Goal: Task Accomplishment & Management: Complete application form

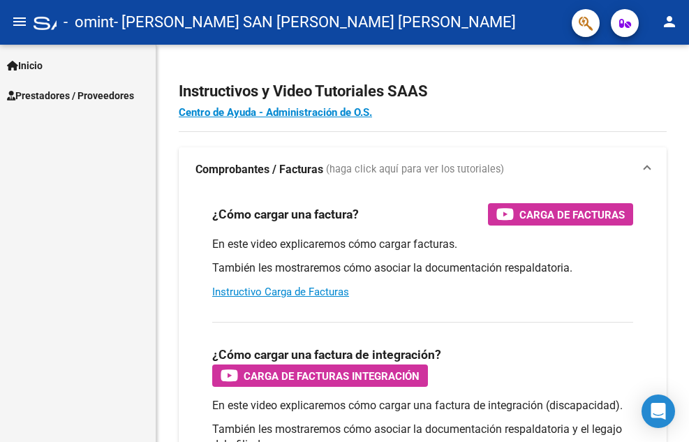
click at [66, 90] on span "Prestadores / Proveedores" at bounding box center [70, 95] width 127 height 15
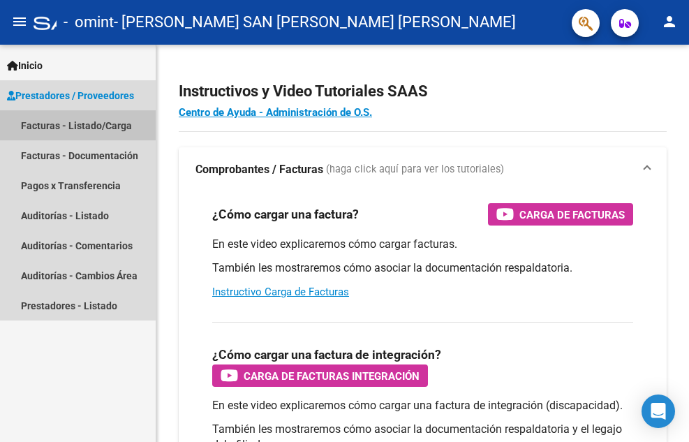
click at [73, 119] on link "Facturas - Listado/Carga" at bounding box center [78, 125] width 156 height 30
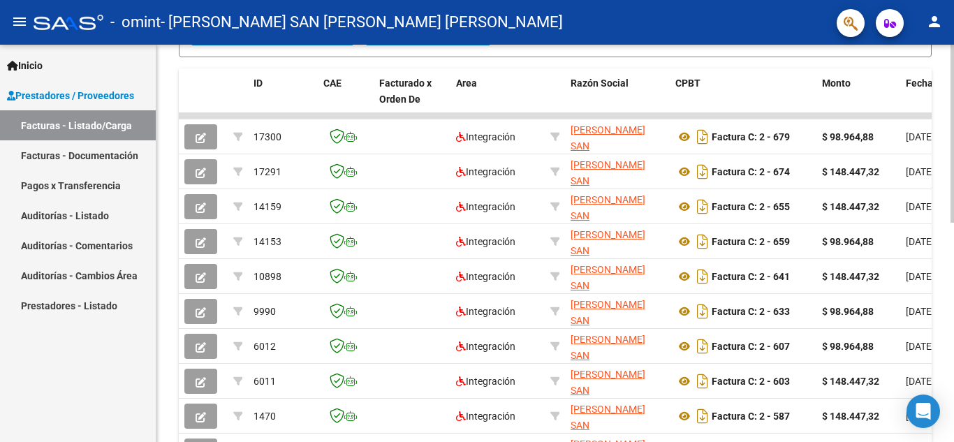
scroll to position [367, 0]
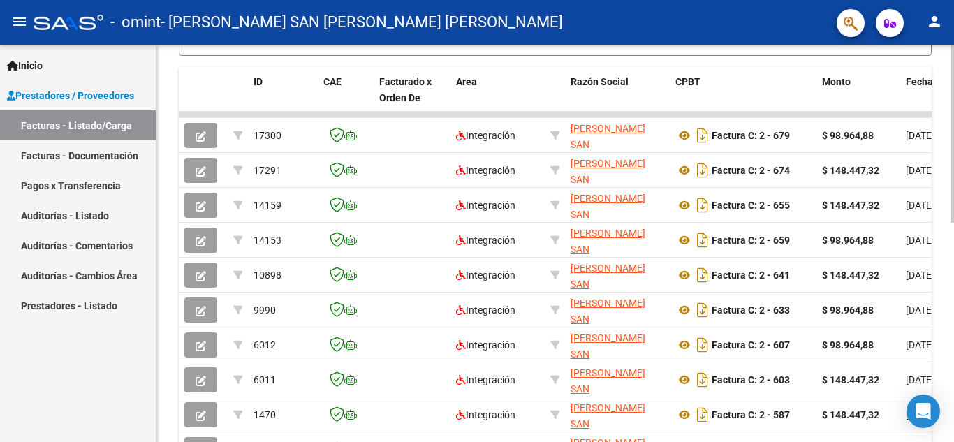
click at [689, 239] on div "Video tutorial PRESTADORES -> Listado de CPBTs Emitidos por Prestadores / Prove…" at bounding box center [556, 114] width 801 height 874
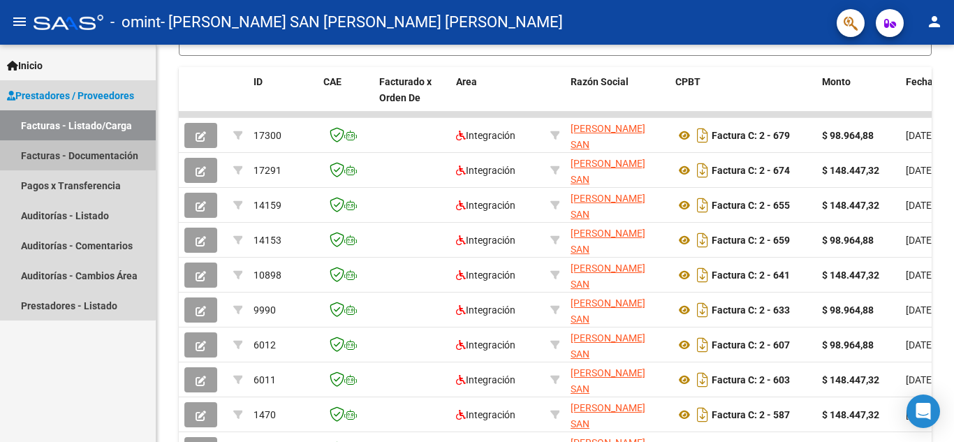
click at [71, 151] on link "Facturas - Documentación" at bounding box center [78, 155] width 156 height 30
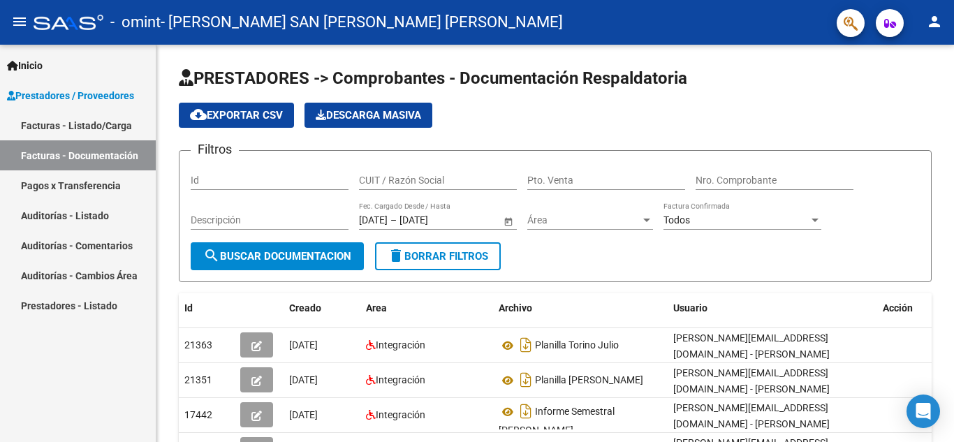
click at [88, 187] on link "Pagos x Transferencia" at bounding box center [78, 185] width 156 height 30
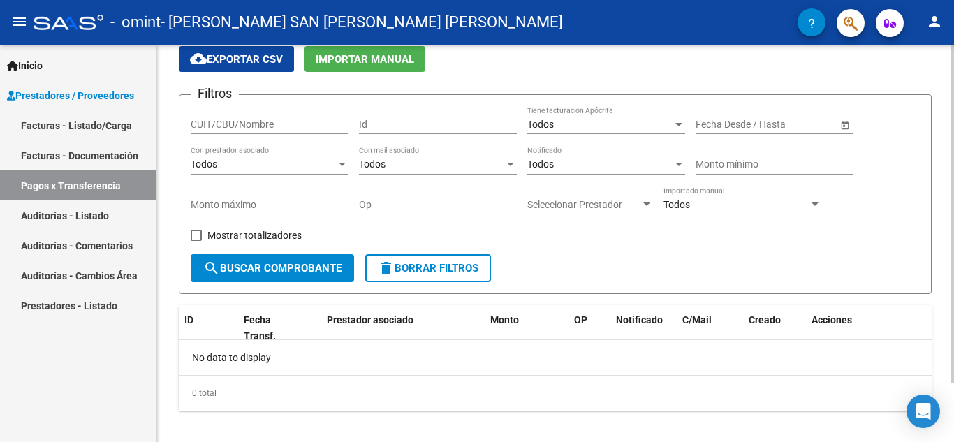
scroll to position [70, 0]
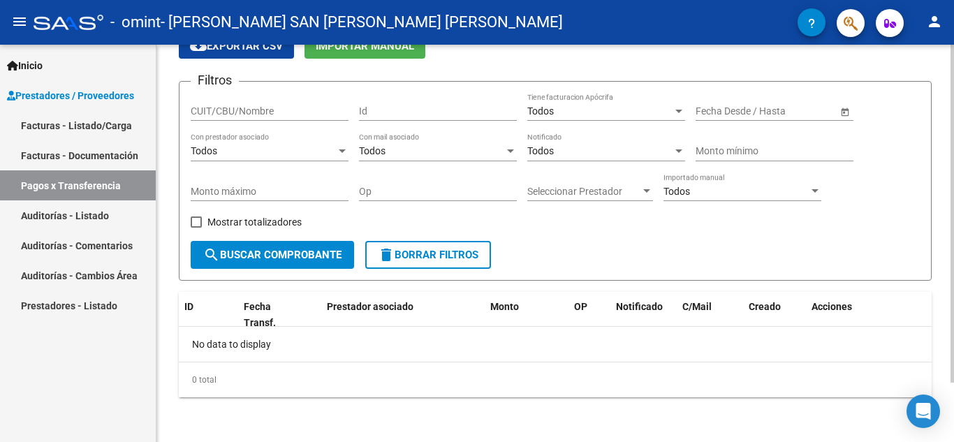
click at [689, 207] on div "PRESTADORES -> Pagos por Transferencia (alt+p) cloud_download Exportar CSV Impo…" at bounding box center [556, 208] width 801 height 467
click at [689, 113] on span "Open calendar" at bounding box center [845, 112] width 34 height 34
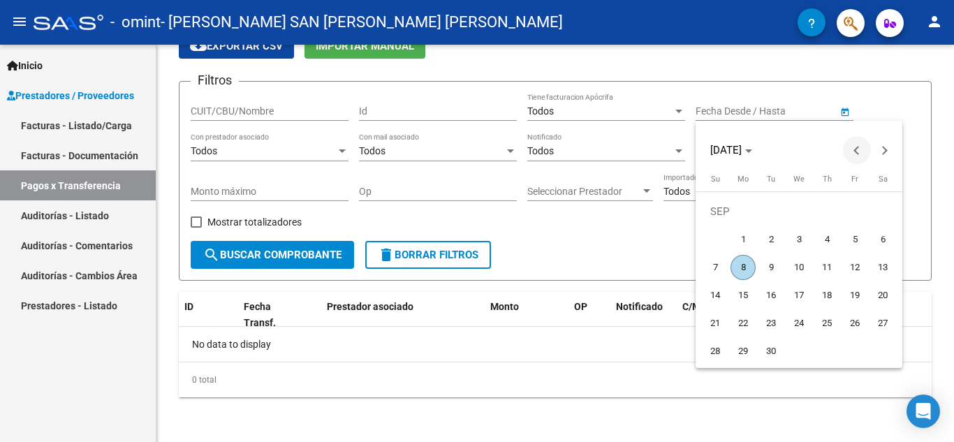
click at [689, 148] on button "Previous month" at bounding box center [857, 150] width 28 height 28
click at [689, 205] on span "1" at bounding box center [826, 211] width 25 height 25
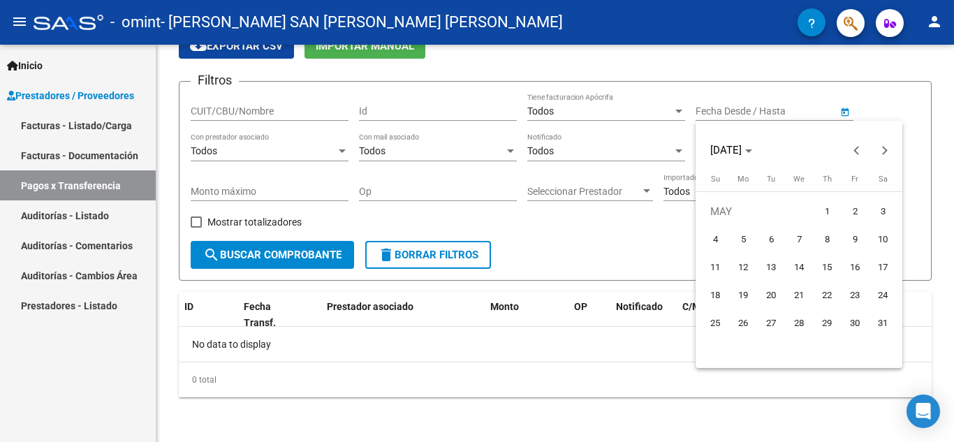
type input "[DATE]"
click at [689, 150] on button "Next month" at bounding box center [885, 150] width 28 height 28
click at [689, 215] on span "1" at bounding box center [854, 211] width 25 height 25
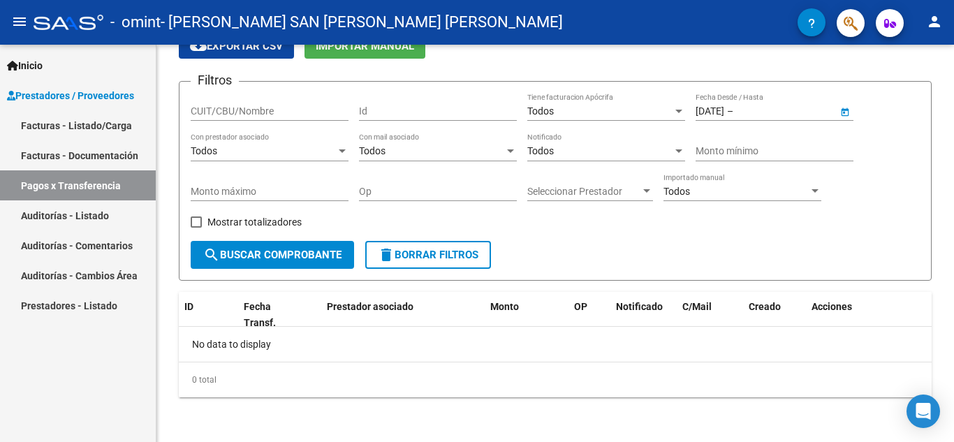
type input "[DATE]"
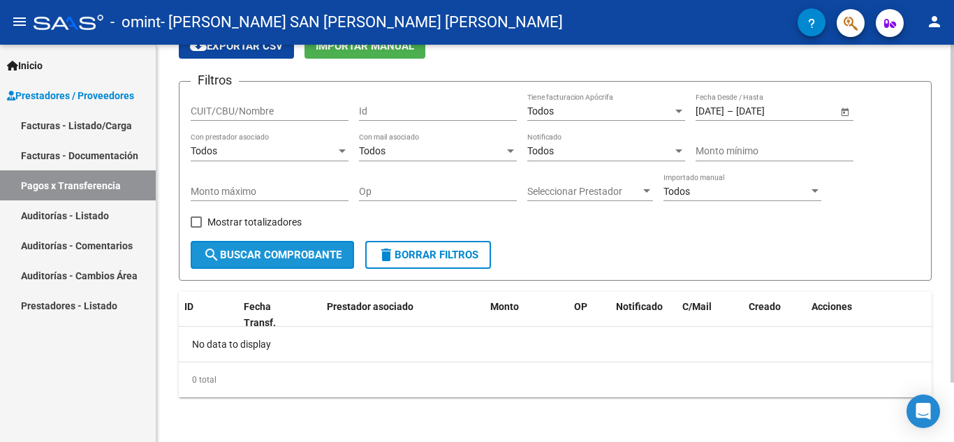
click at [309, 262] on button "search Buscar Comprobante" at bounding box center [272, 255] width 163 height 28
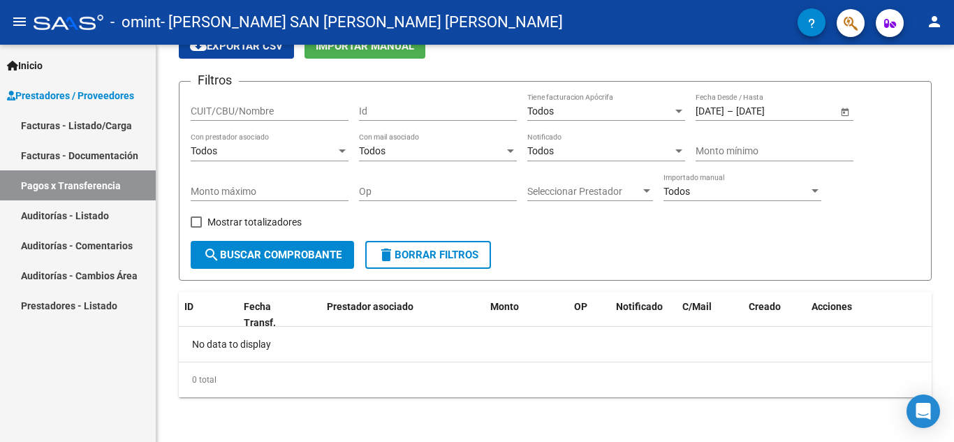
click at [65, 154] on link "Facturas - Documentación" at bounding box center [78, 155] width 156 height 30
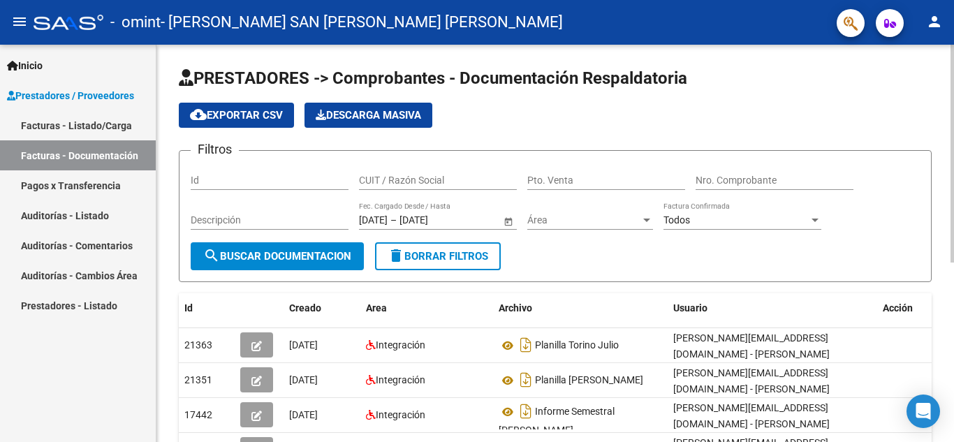
drag, startPoint x: 949, startPoint y: 153, endPoint x: 941, endPoint y: 191, distance: 39.2
click at [689, 192] on div "PRESTADORES -> Comprobantes - Documentación Respaldatoria cloud_download Export…" at bounding box center [555, 403] width 798 height 717
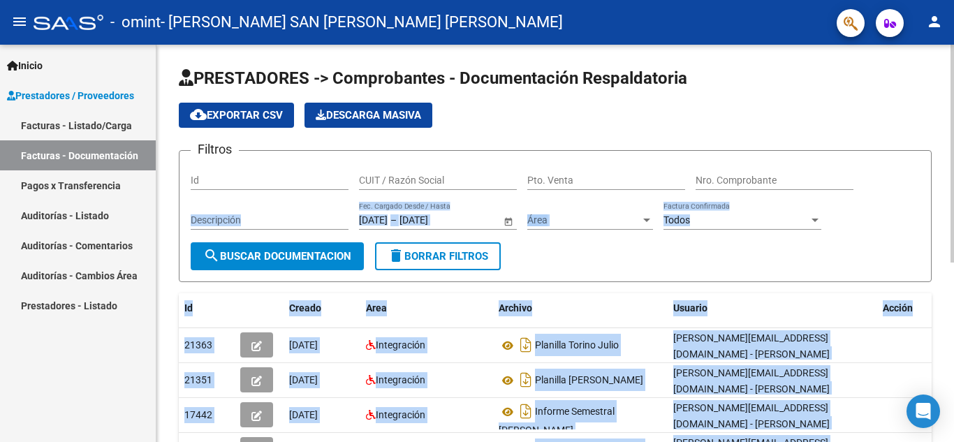
drag, startPoint x: 948, startPoint y: 179, endPoint x: 951, endPoint y: 202, distance: 23.3
click at [689, 202] on div "PRESTADORES -> Comprobantes - Documentación Respaldatoria cloud_download Export…" at bounding box center [556, 403] width 801 height 717
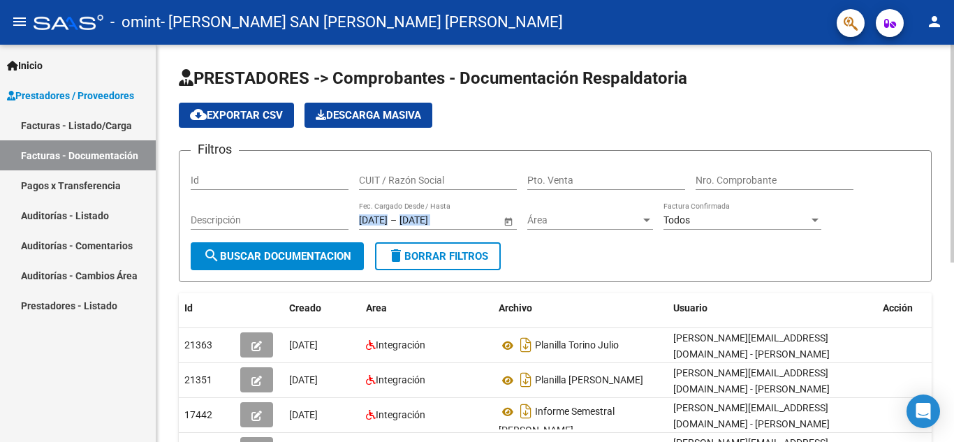
click at [689, 196] on div at bounding box center [952, 154] width 3 height 218
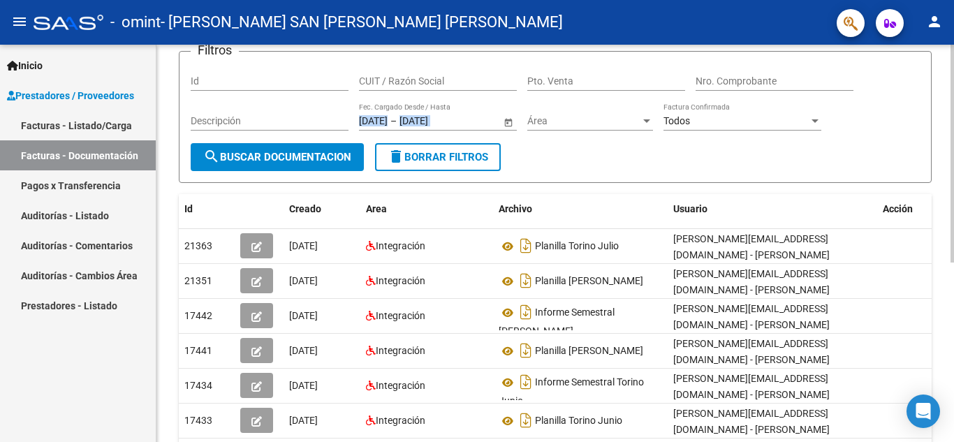
scroll to position [98, 0]
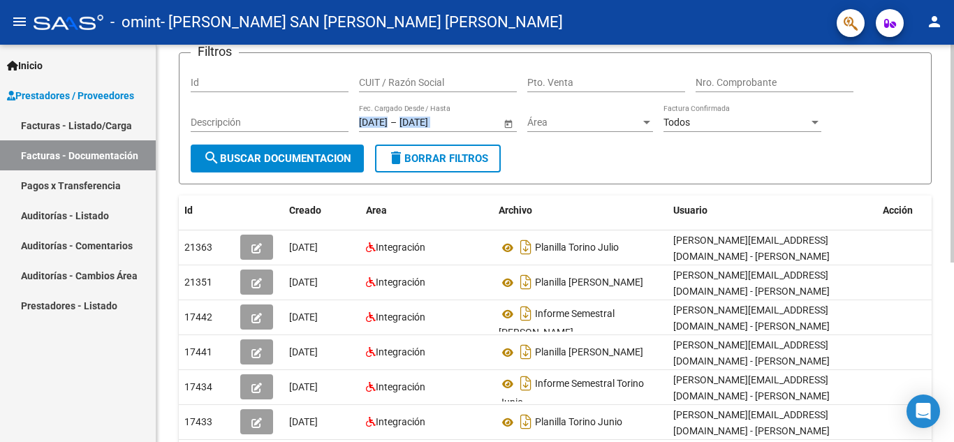
click at [689, 252] on div "PRESTADORES -> Comprobantes - Documentación Respaldatoria cloud_download Export…" at bounding box center [556, 305] width 801 height 717
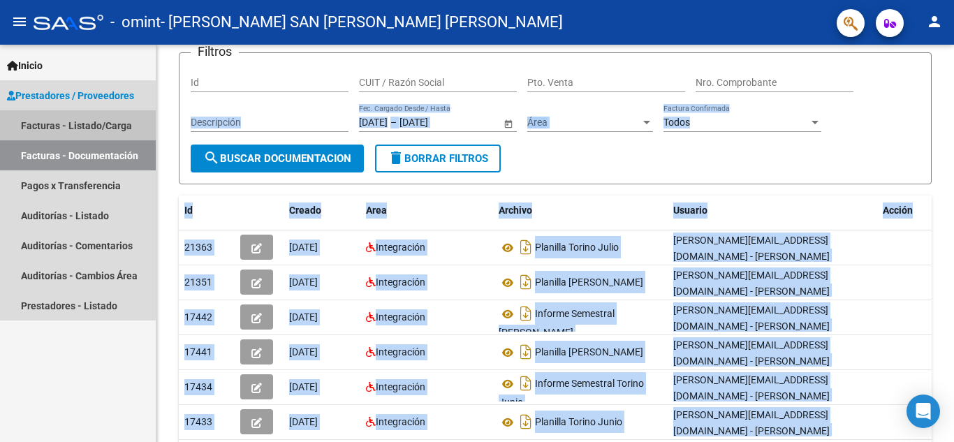
click at [57, 124] on link "Facturas - Listado/Carga" at bounding box center [78, 125] width 156 height 30
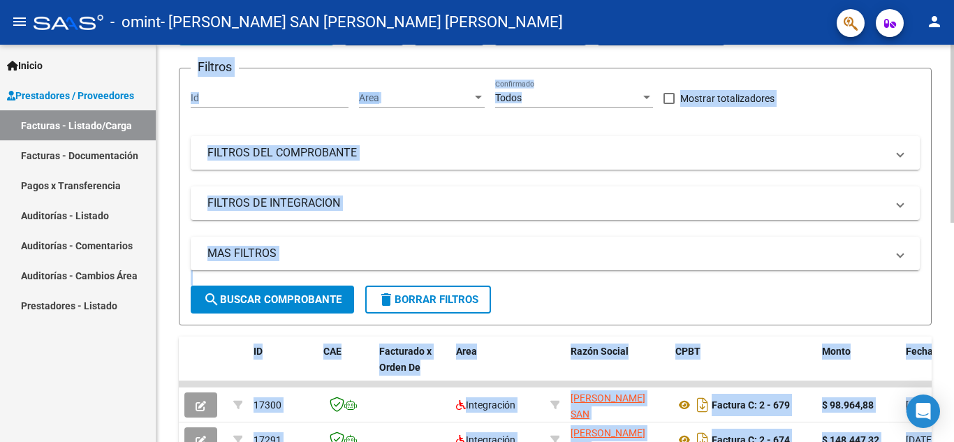
click at [453, 136] on mat-expansion-panel-header "FILTROS DEL COMPROBANTE" at bounding box center [555, 153] width 729 height 34
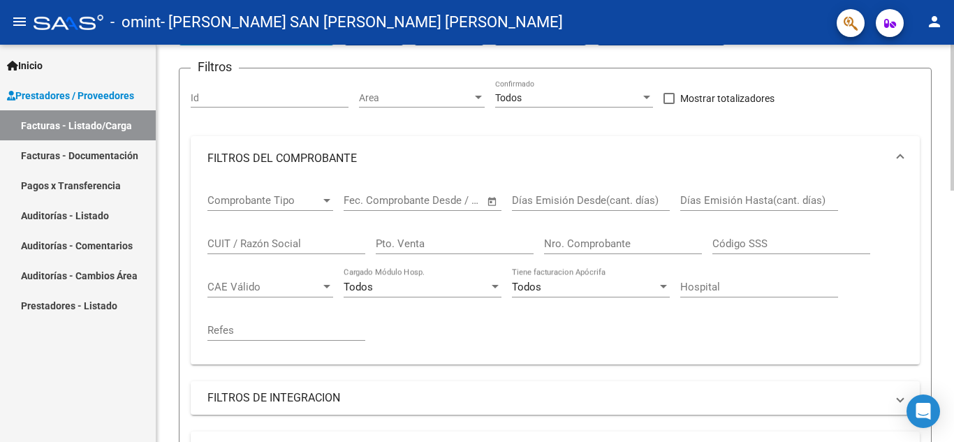
click at [296, 197] on span "Comprobante Tipo" at bounding box center [263, 200] width 113 height 13
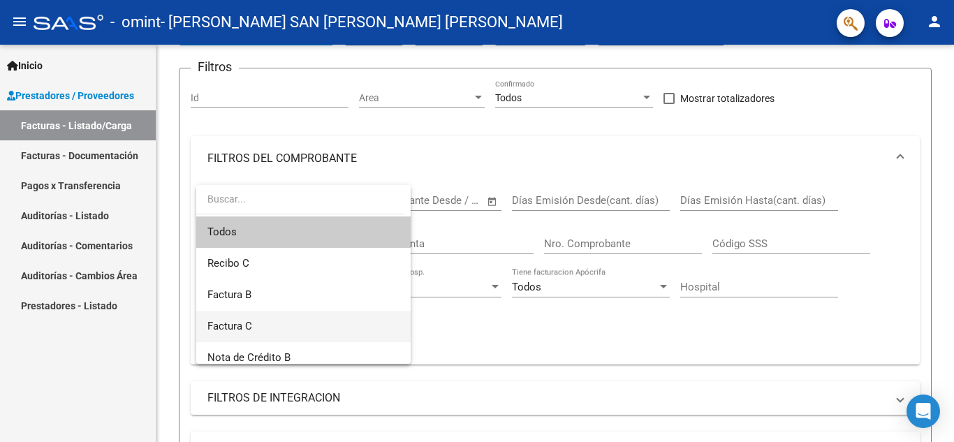
click at [276, 327] on span "Factura C" at bounding box center [303, 326] width 192 height 31
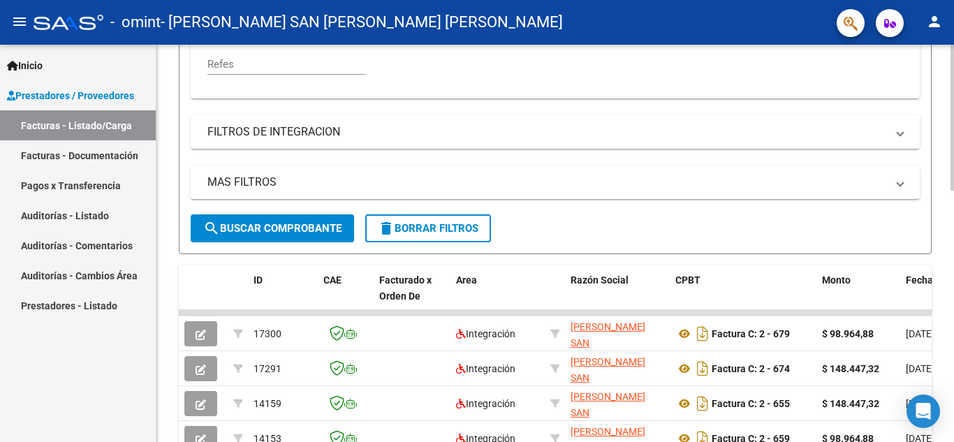
scroll to position [354, 0]
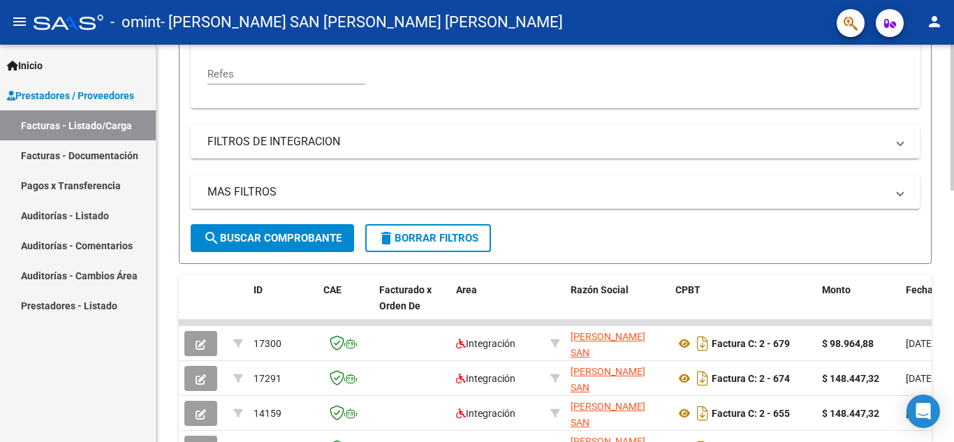
click at [689, 219] on div "Video tutorial PRESTADORES -> Listado de CPBTs Emitidos por Prestadores / Prove…" at bounding box center [556, 225] width 801 height 1069
click at [279, 239] on span "search Buscar Comprobante" at bounding box center [272, 238] width 138 height 13
click at [368, 182] on mat-expansion-panel-header "MAS FILTROS" at bounding box center [555, 192] width 729 height 34
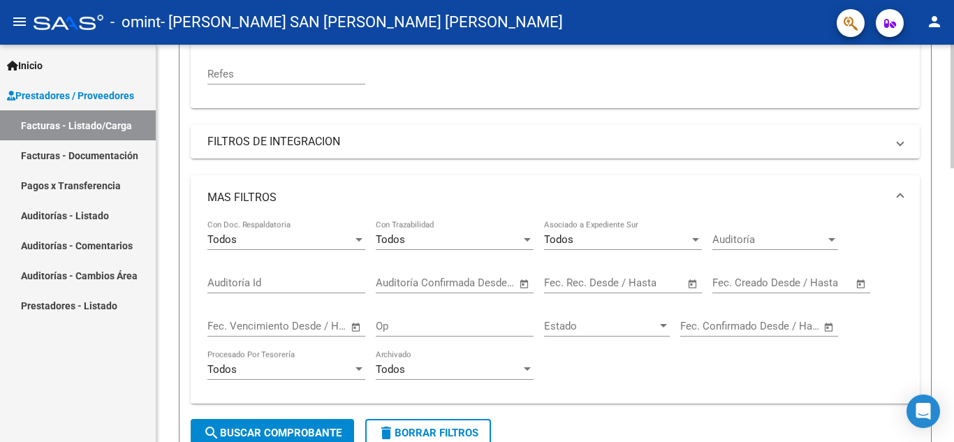
click at [368, 182] on mat-expansion-panel-header "MAS FILTROS" at bounding box center [555, 197] width 729 height 45
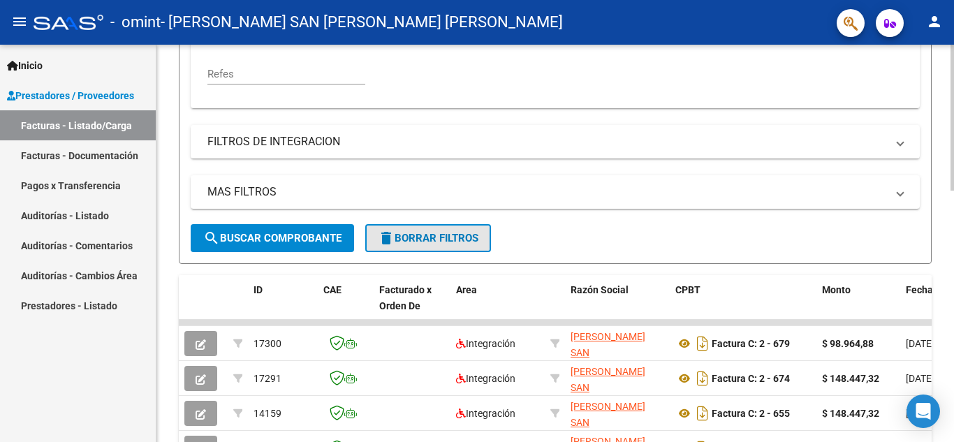
click at [448, 248] on button "delete Borrar Filtros" at bounding box center [428, 238] width 126 height 28
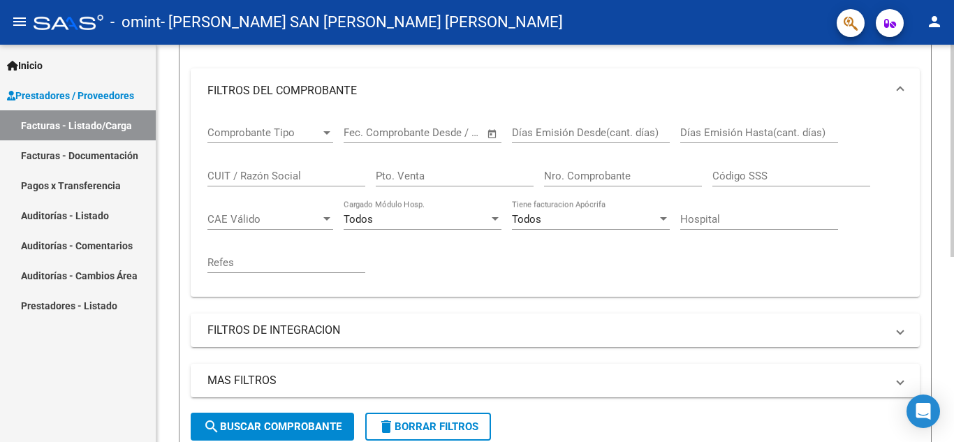
scroll to position [161, 0]
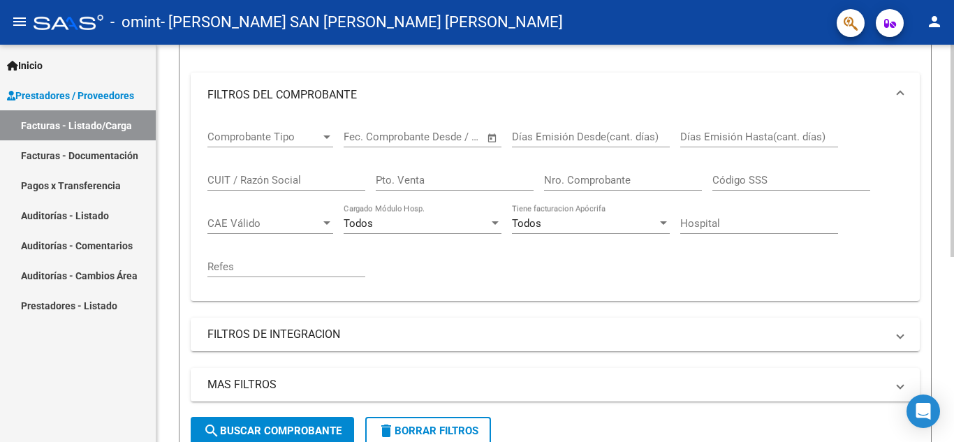
click at [689, 171] on div at bounding box center [952, 237] width 3 height 212
click at [263, 426] on span "search Buscar Comprobante" at bounding box center [272, 431] width 138 height 13
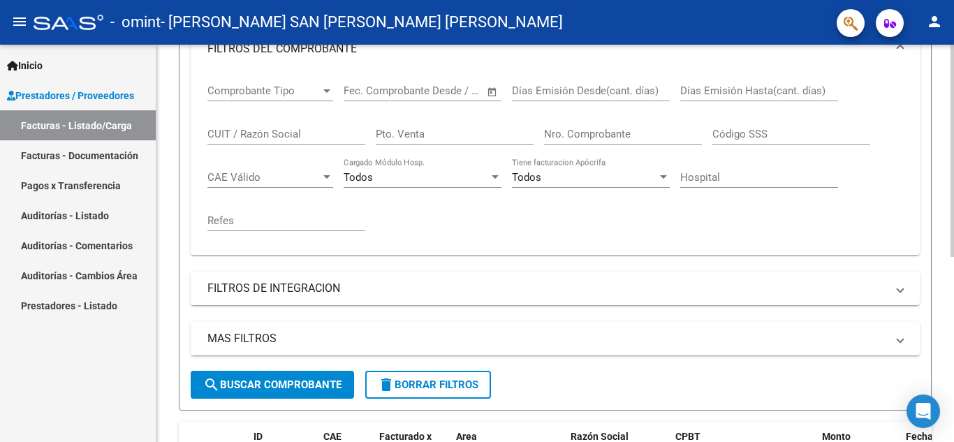
scroll to position [115, 0]
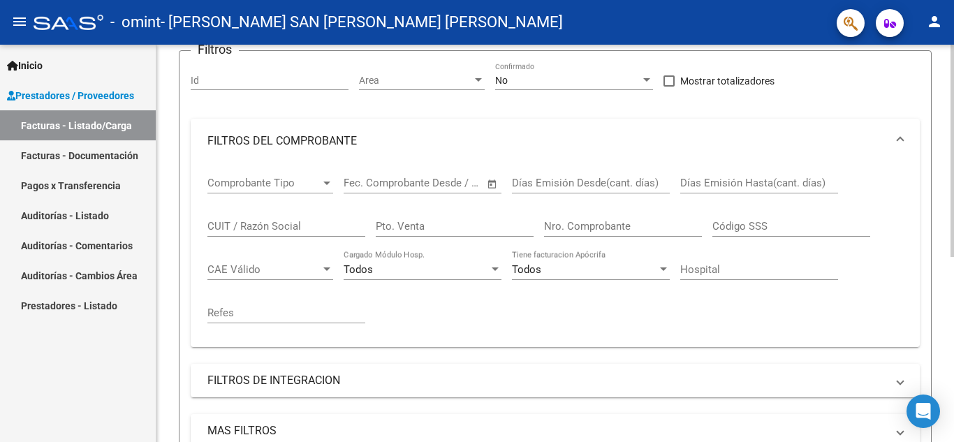
click at [689, 192] on div "Video tutorial PRESTADORES -> Listado de CPBTs Emitidos por Prestadores / Prove…" at bounding box center [556, 301] width 801 height 745
click at [403, 82] on span "Area" at bounding box center [415, 81] width 113 height 12
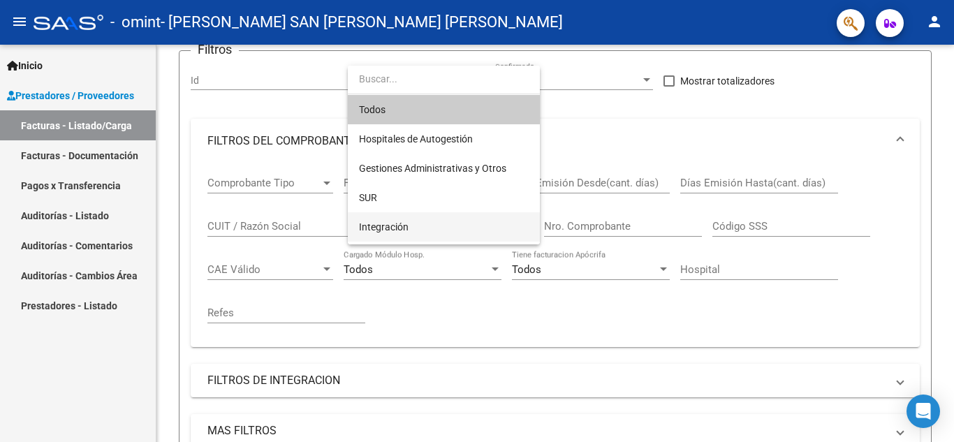
click at [411, 223] on span "Integración" at bounding box center [444, 226] width 170 height 29
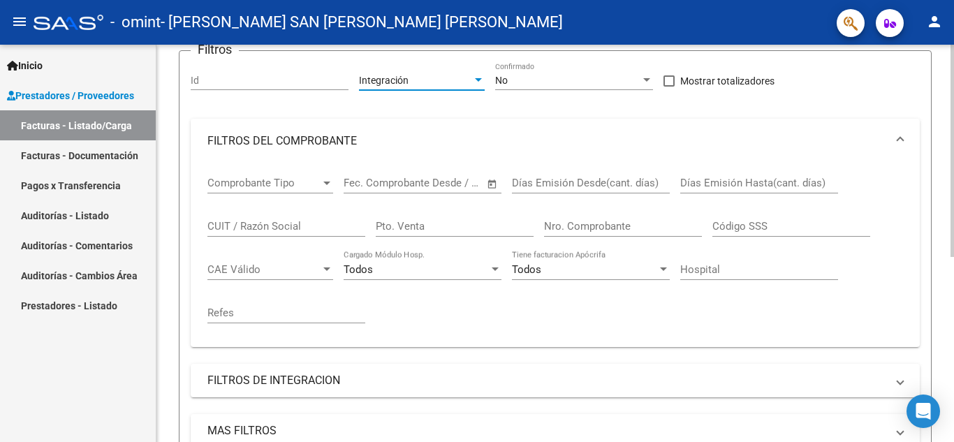
click at [418, 85] on div "Integración" at bounding box center [415, 81] width 113 height 12
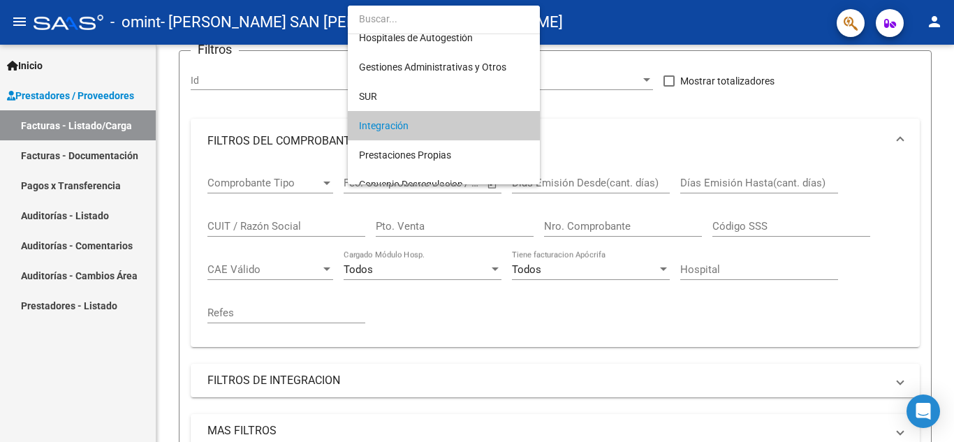
scroll to position [0, 0]
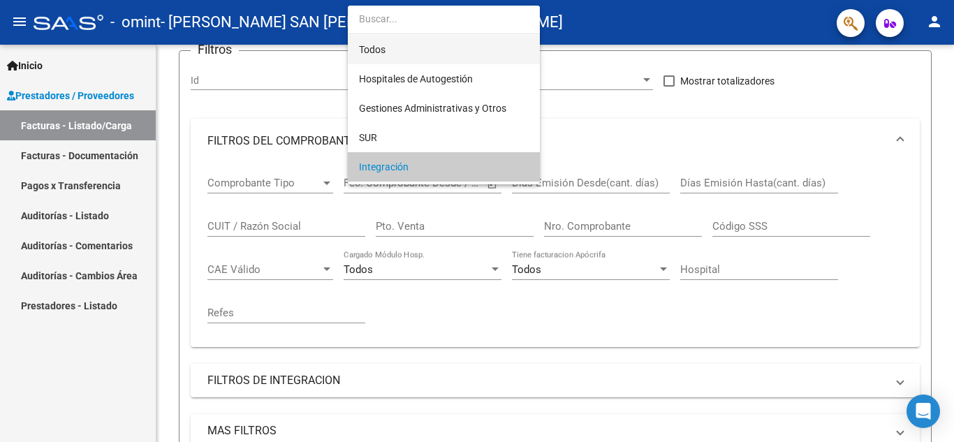
click at [446, 51] on span "Todos" at bounding box center [444, 49] width 170 height 29
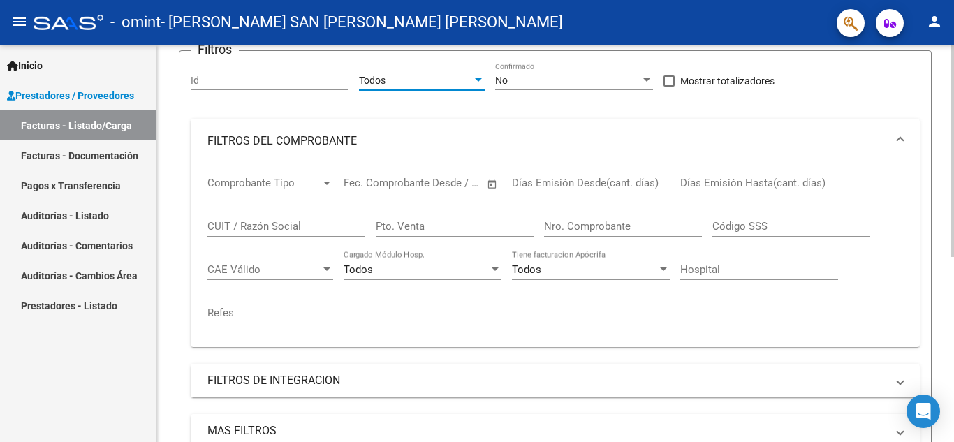
click at [300, 82] on input "Id" at bounding box center [270, 81] width 158 height 12
click at [578, 81] on div "No" at bounding box center [567, 81] width 145 height 12
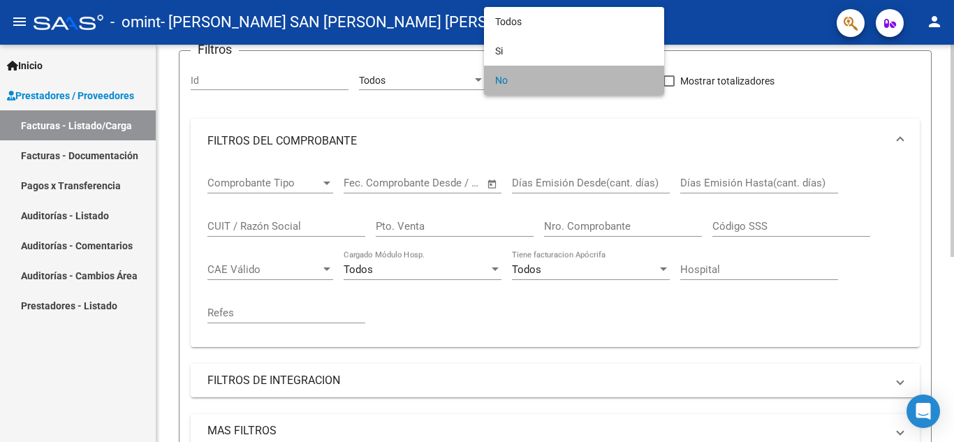
click at [578, 81] on span "No" at bounding box center [574, 80] width 158 height 29
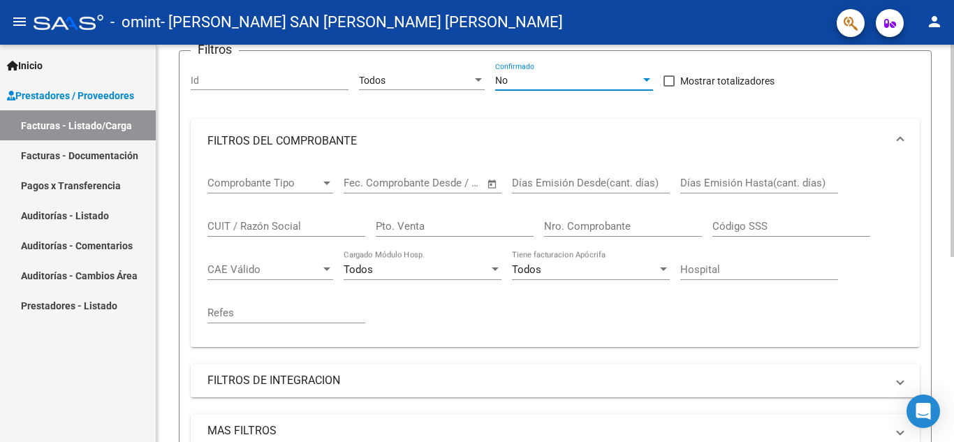
click at [279, 190] on div "Comprobante Tipo Comprobante Tipo" at bounding box center [270, 178] width 126 height 30
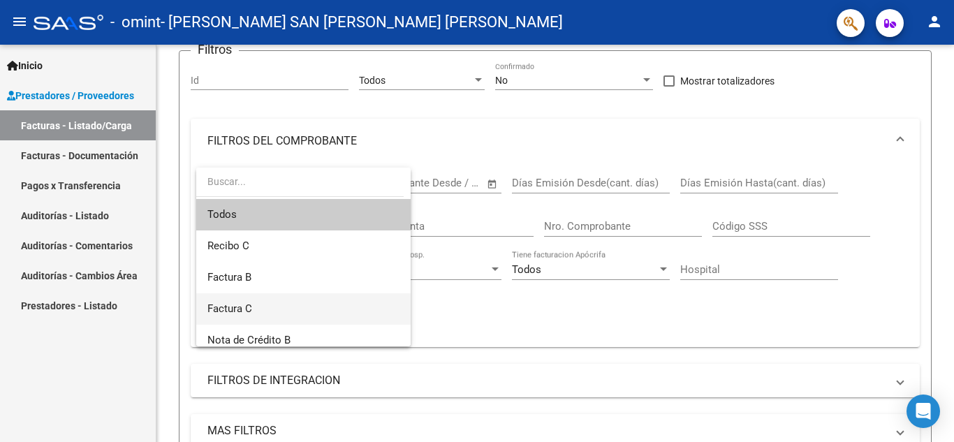
click at [258, 300] on span "Factura C" at bounding box center [303, 308] width 192 height 31
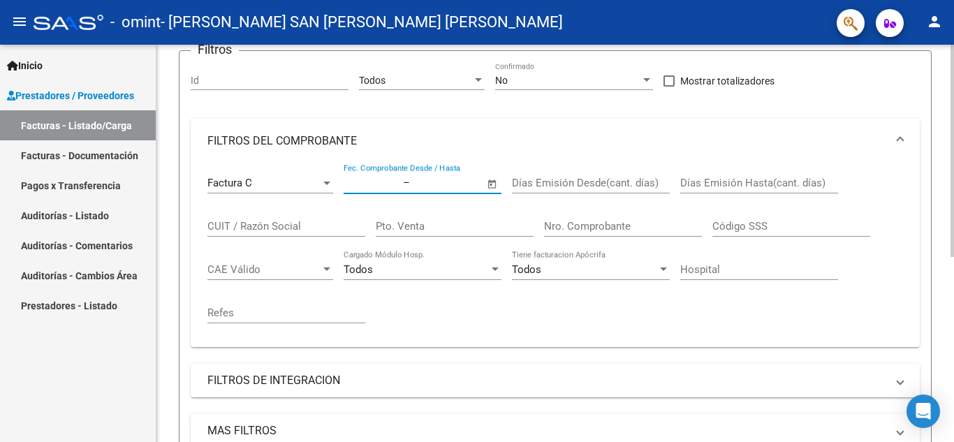
click at [389, 186] on input "text" at bounding box center [372, 183] width 57 height 13
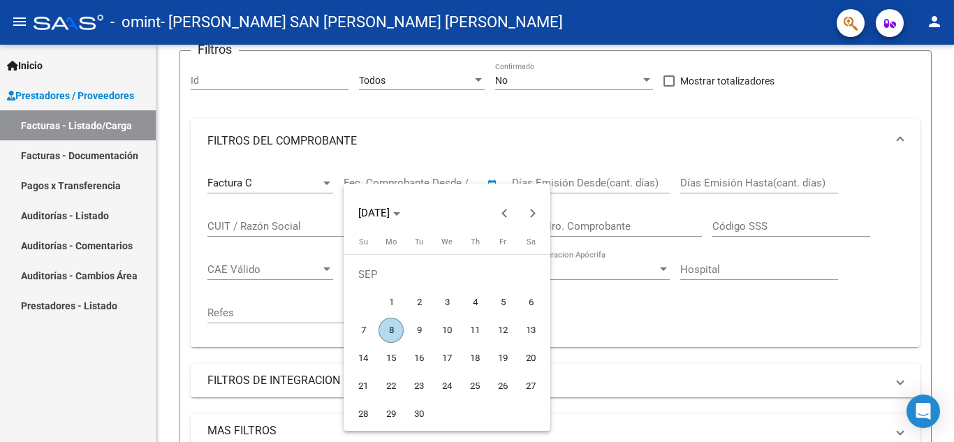
click at [689, 267] on div at bounding box center [477, 221] width 954 height 442
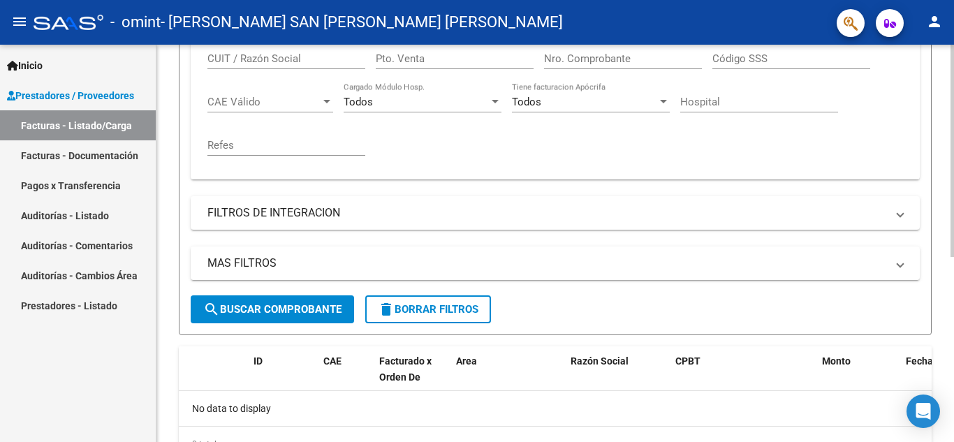
scroll to position [298, 0]
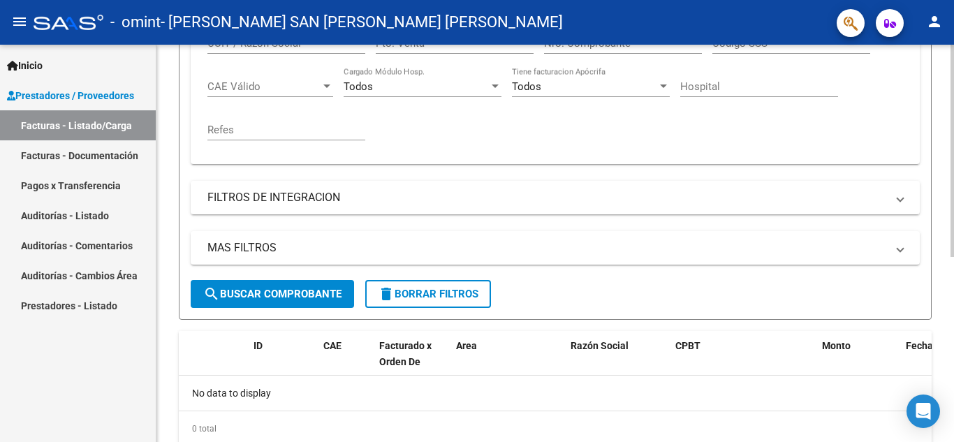
click at [689, 240] on div at bounding box center [952, 310] width 3 height 212
click at [306, 284] on button "search Buscar Comprobante" at bounding box center [272, 294] width 163 height 28
click at [49, 154] on link "Facturas - Documentación" at bounding box center [78, 155] width 156 height 30
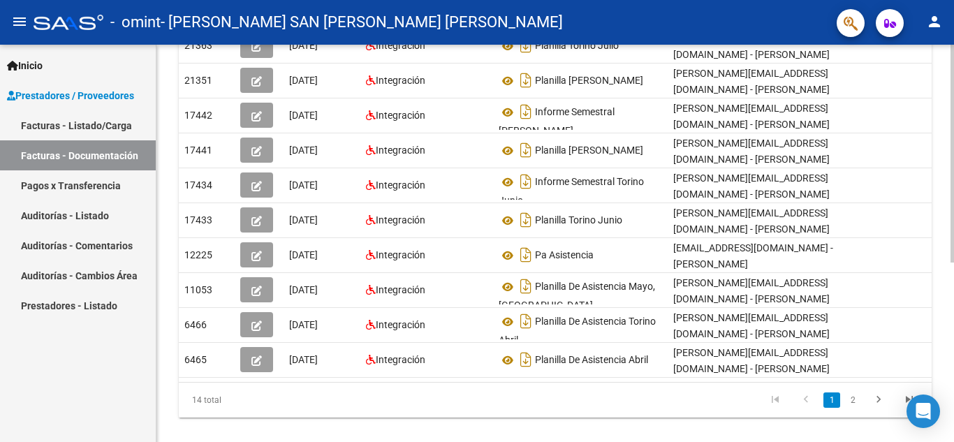
scroll to position [281, 0]
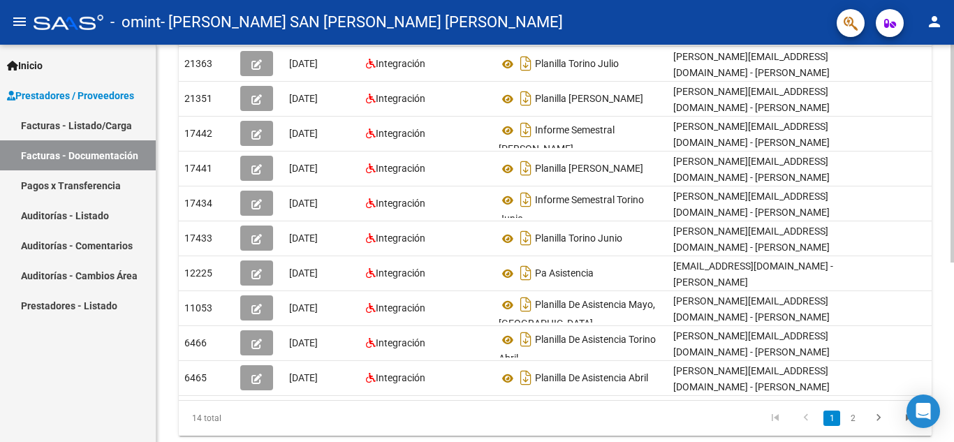
click at [689, 268] on div "PRESTADORES -> Comprobantes - Documentación Respaldatoria cloud_download Export…" at bounding box center [556, 121] width 801 height 717
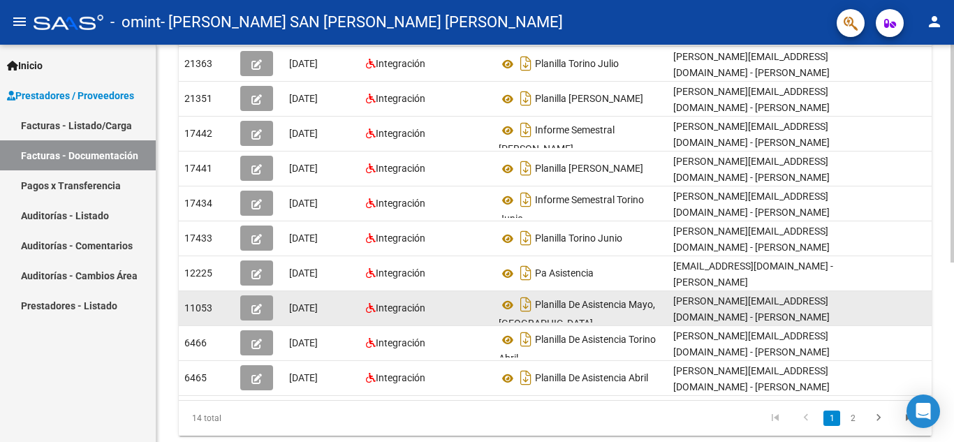
click at [259, 305] on icon "button" at bounding box center [256, 309] width 10 height 10
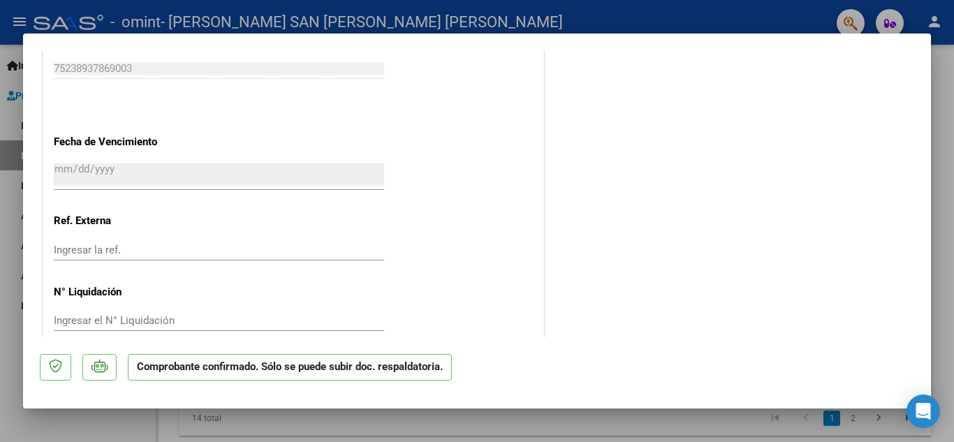
scroll to position [1022, 0]
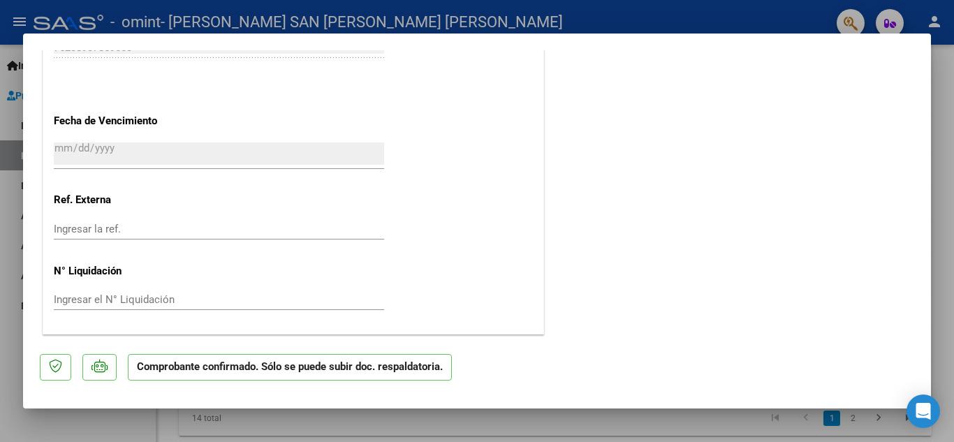
click at [689, 87] on div at bounding box center [477, 221] width 954 height 442
type input "$ 0,00"
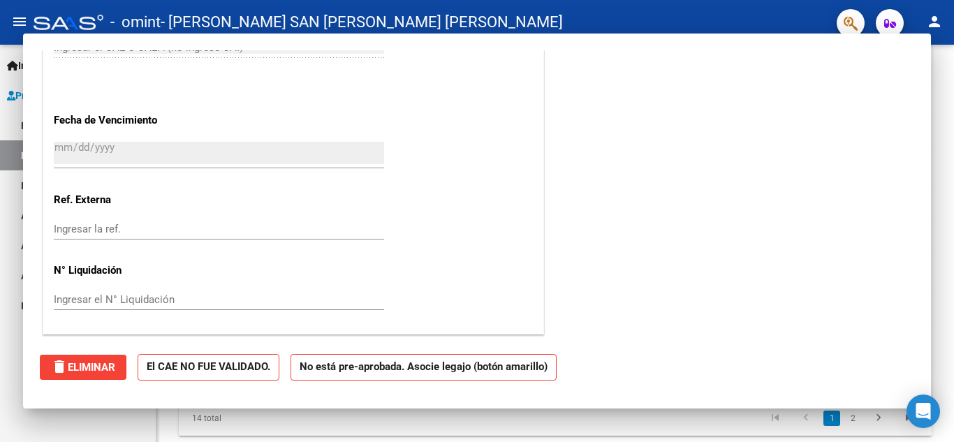
scroll to position [0, 0]
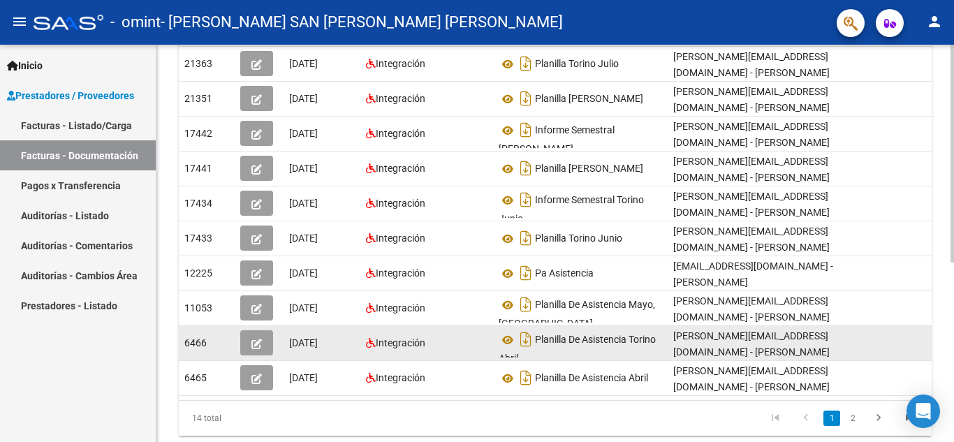
click at [247, 343] on button "button" at bounding box center [256, 342] width 33 height 25
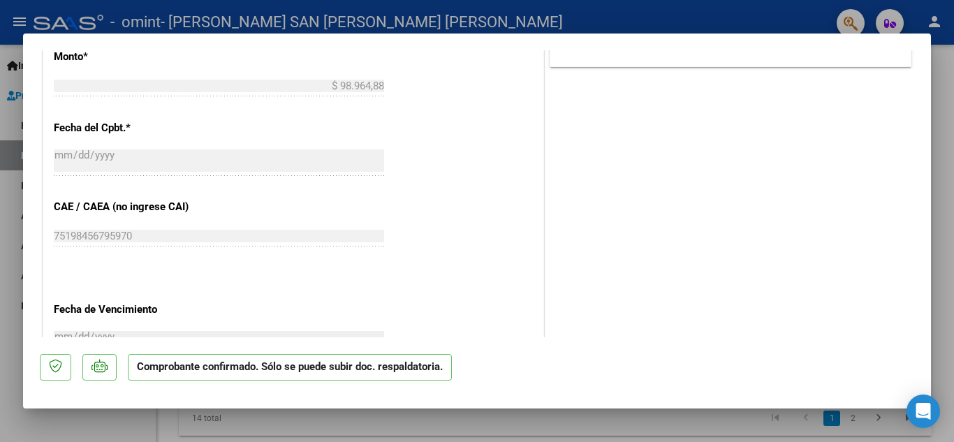
scroll to position [1022, 0]
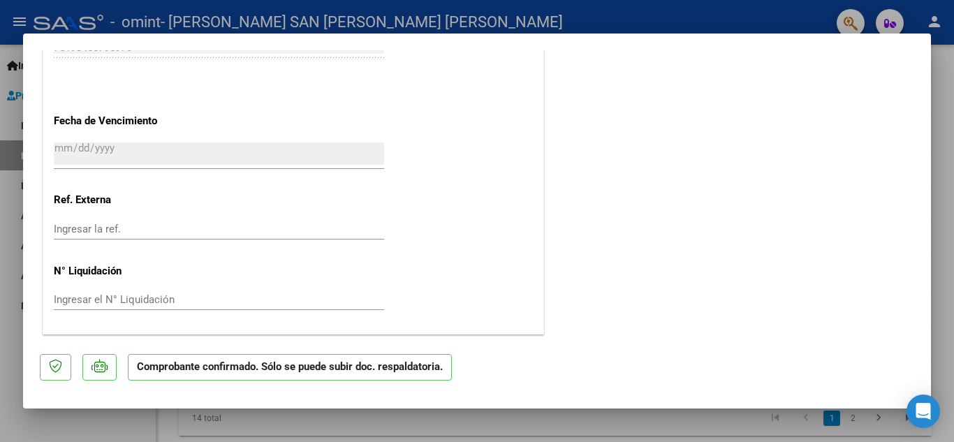
click at [689, 256] on div at bounding box center [477, 221] width 954 height 442
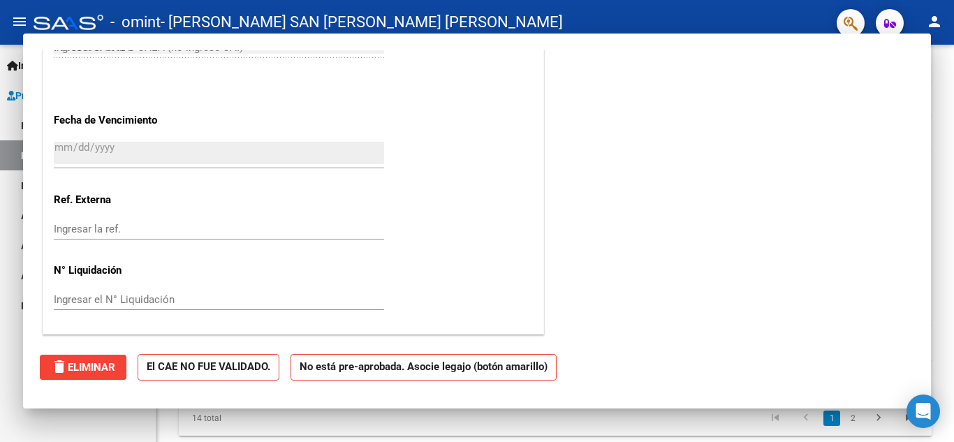
type input "$ 0,00"
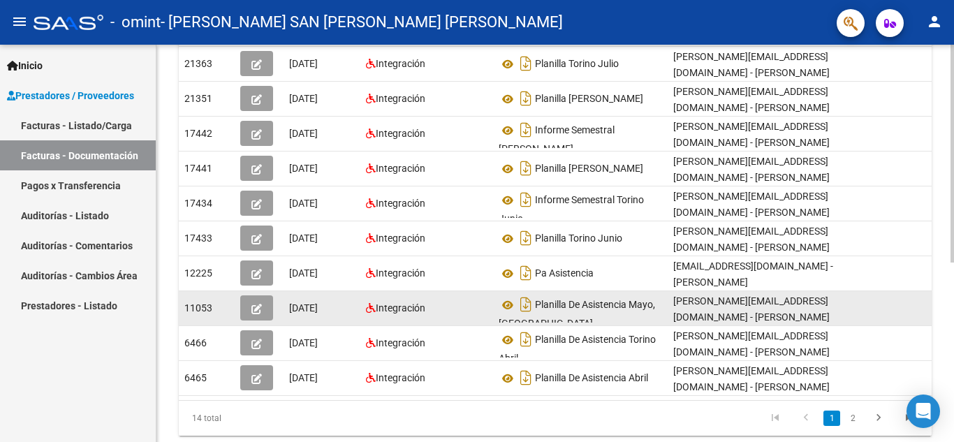
click at [249, 295] on button "button" at bounding box center [256, 307] width 33 height 25
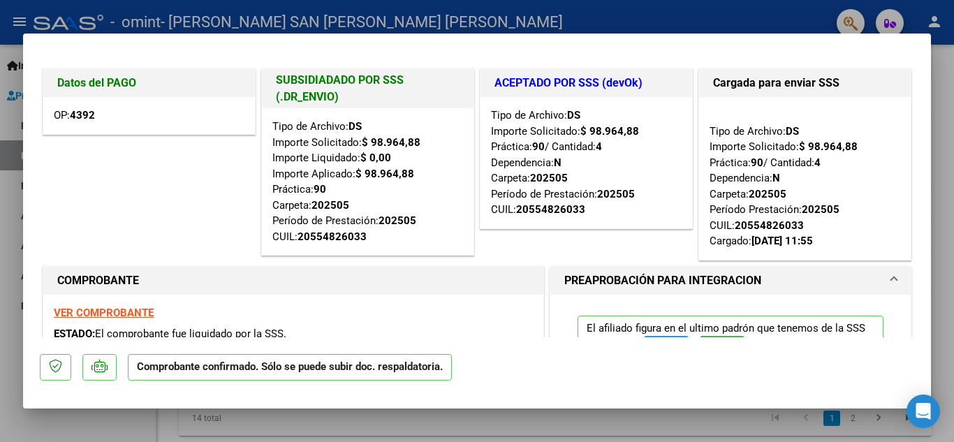
click at [689, 43] on div at bounding box center [477, 221] width 954 height 442
type input "$ 0,00"
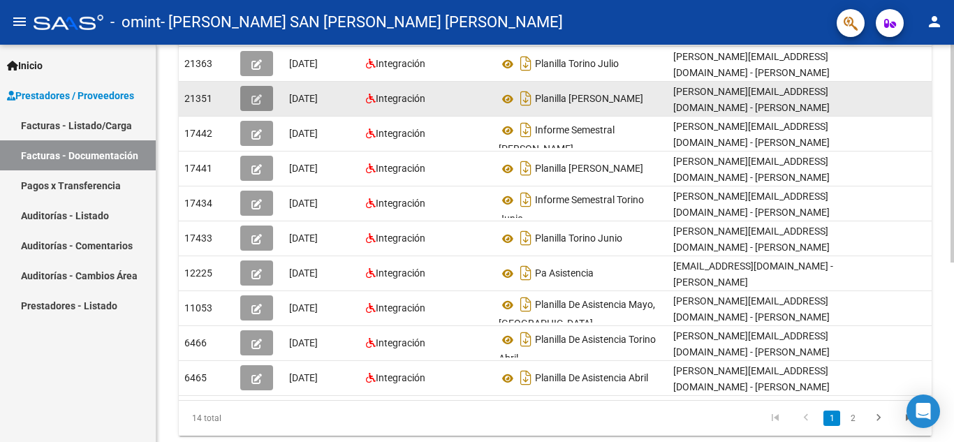
click at [261, 103] on icon "button" at bounding box center [256, 99] width 10 height 10
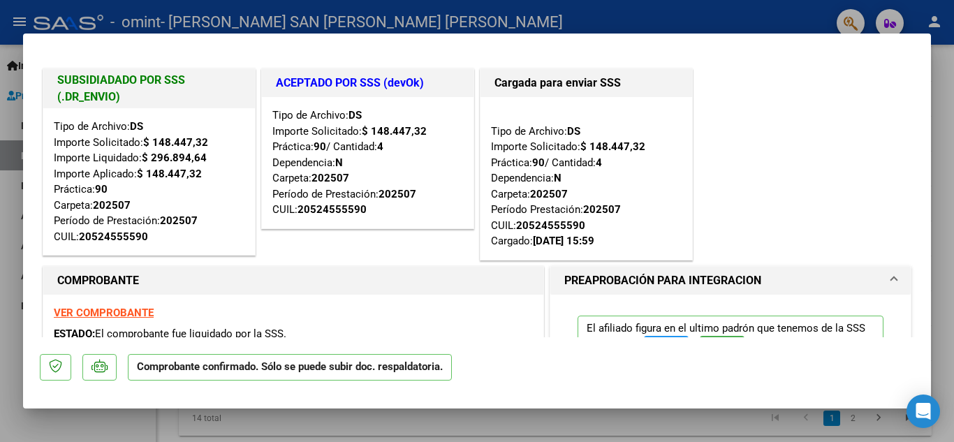
click at [689, 147] on div at bounding box center [477, 221] width 954 height 442
type input "$ 0,00"
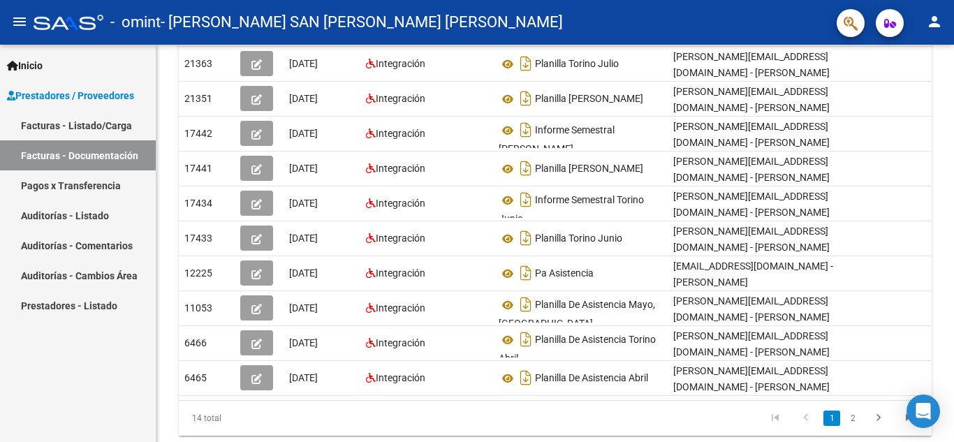
click at [91, 193] on link "Pagos x Transferencia" at bounding box center [78, 185] width 156 height 30
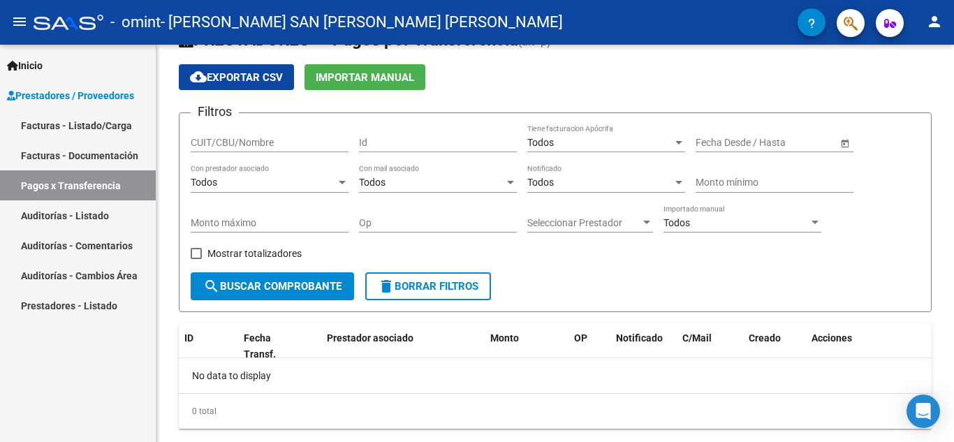
scroll to position [70, 0]
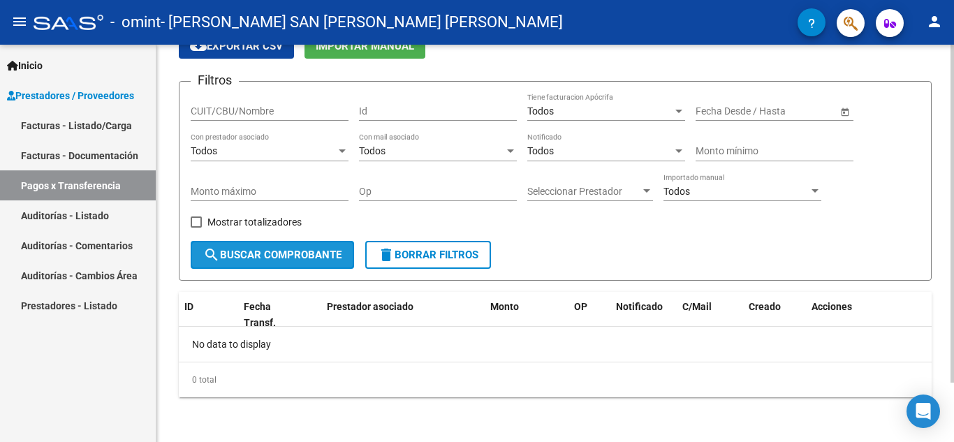
click at [279, 261] on span "search Buscar Comprobante" at bounding box center [272, 255] width 138 height 13
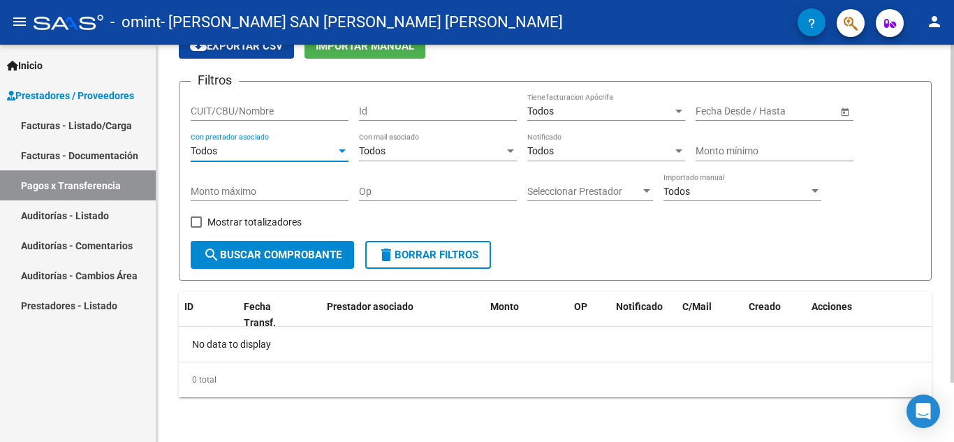
click at [248, 156] on div "Todos" at bounding box center [263, 151] width 145 height 12
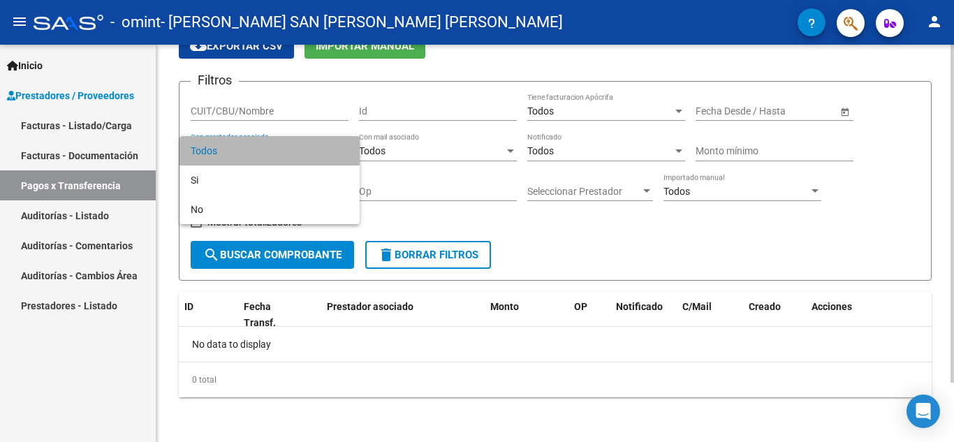
click at [248, 156] on span "Todos" at bounding box center [270, 150] width 158 height 29
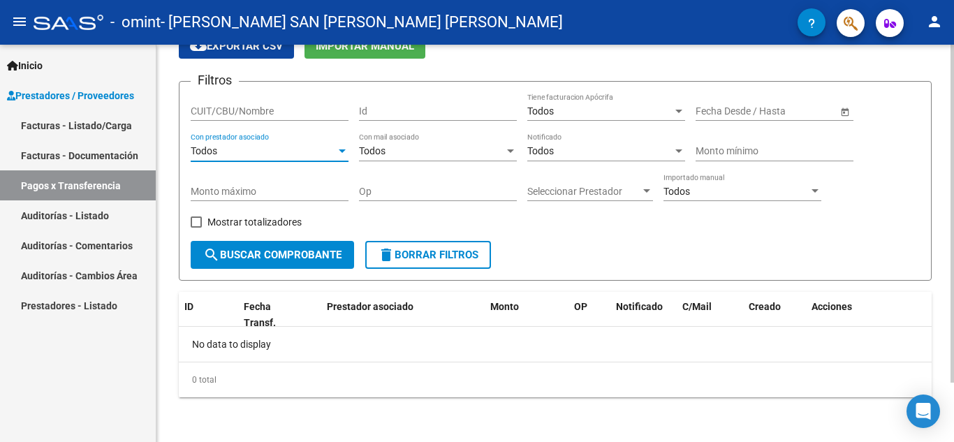
click at [250, 107] on input "CUIT/CBU/Nombre" at bounding box center [270, 111] width 158 height 12
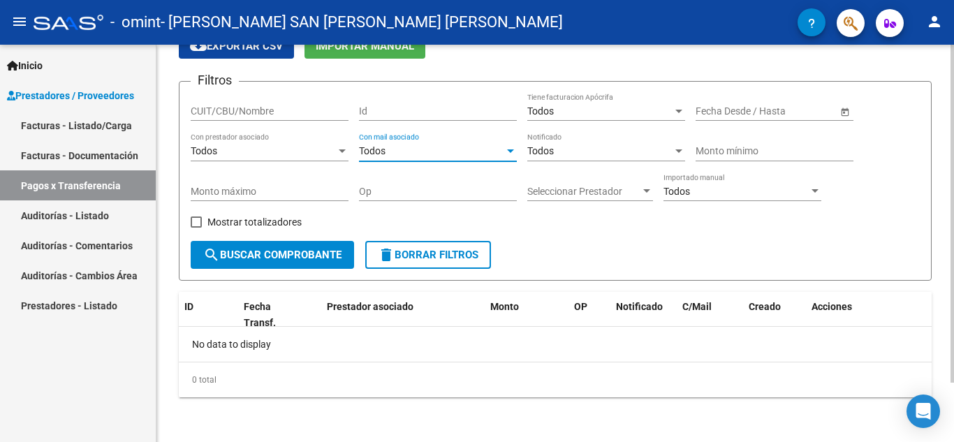
click at [403, 153] on div "Todos" at bounding box center [431, 151] width 145 height 12
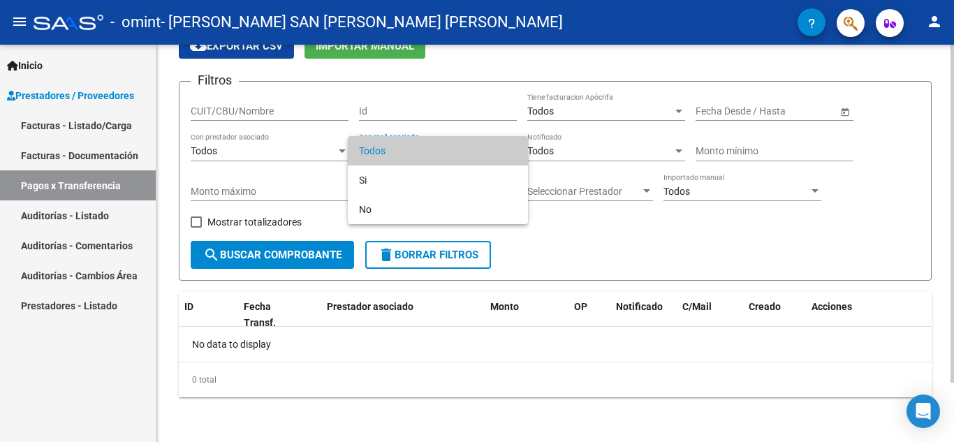
click at [403, 153] on span "Todos" at bounding box center [438, 150] width 158 height 29
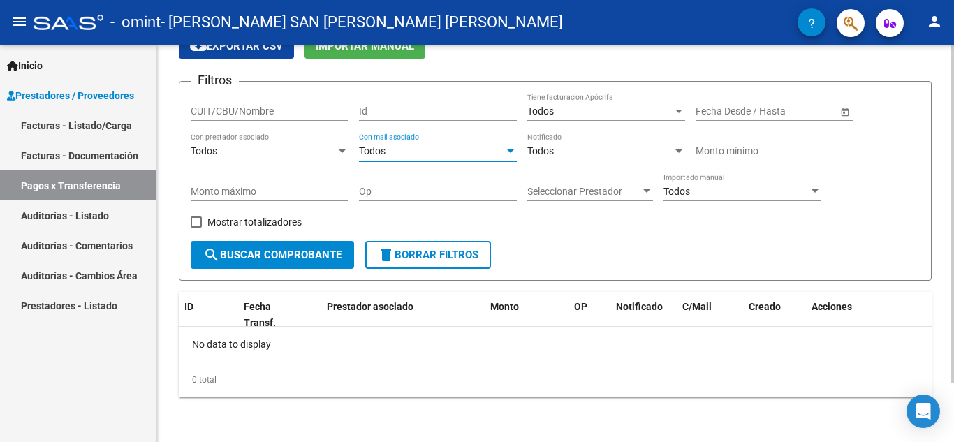
click at [689, 252] on div at bounding box center [952, 273] width 3 height 338
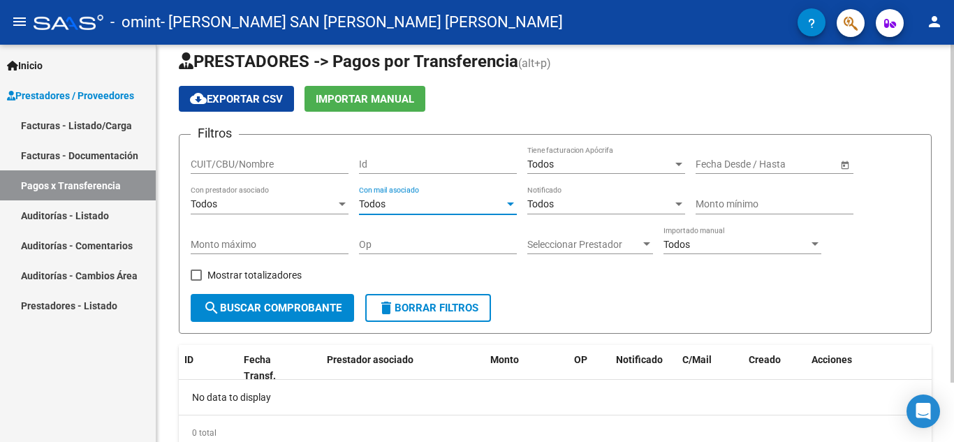
scroll to position [0, 0]
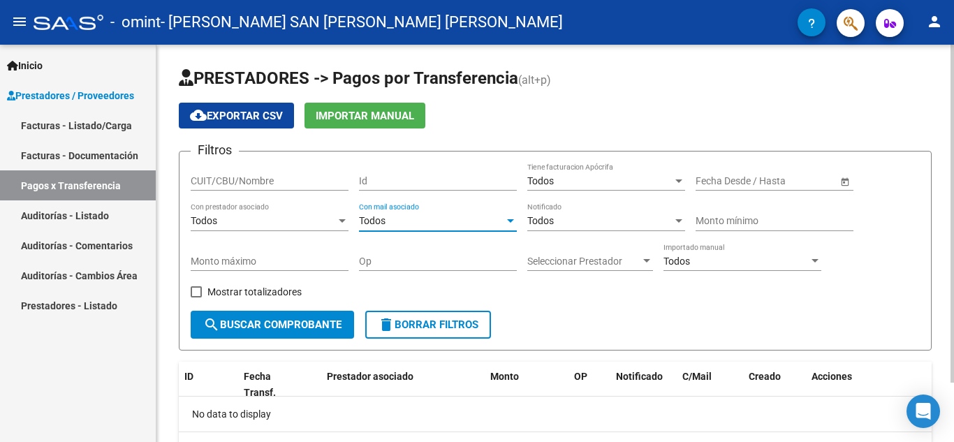
click at [689, 177] on div at bounding box center [952, 214] width 3 height 338
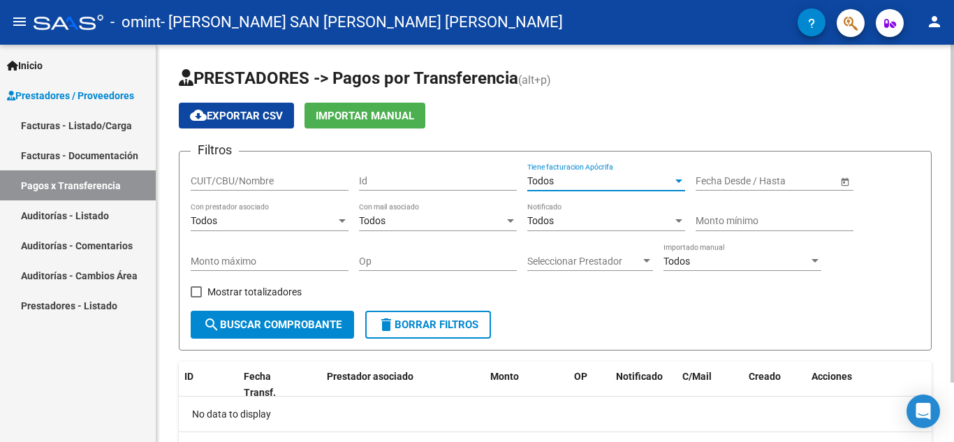
click at [571, 177] on div "Todos" at bounding box center [599, 181] width 145 height 12
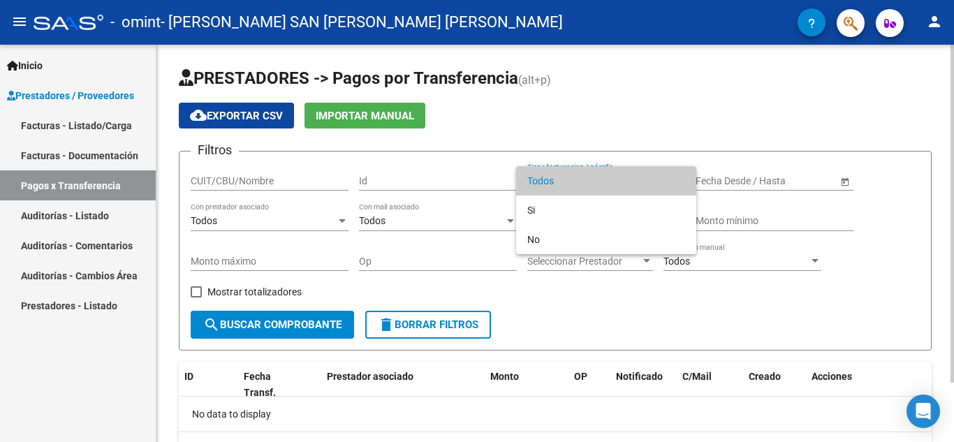
click at [571, 177] on span "Todos" at bounding box center [606, 180] width 158 height 29
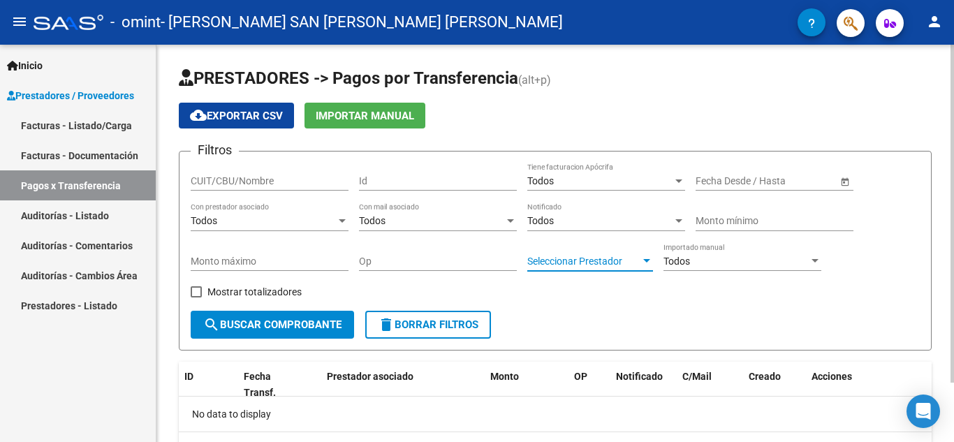
click at [582, 263] on span "Seleccionar Prestador" at bounding box center [583, 262] width 113 height 12
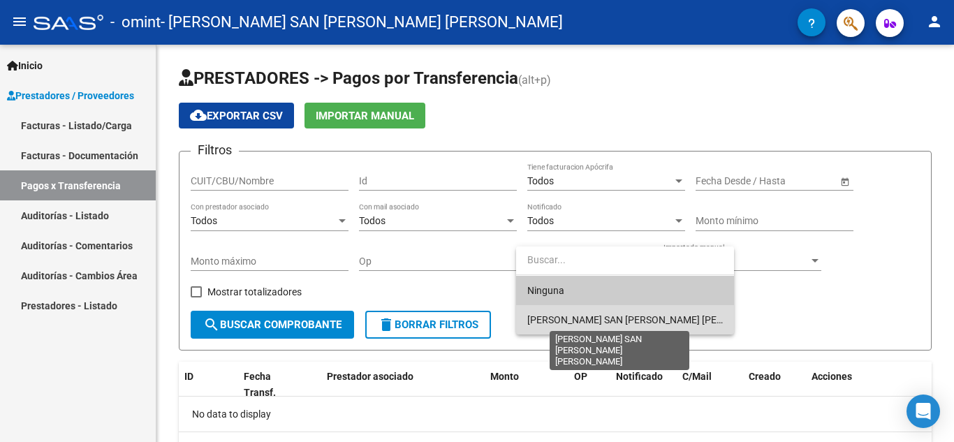
click at [573, 325] on span "[PERSON_NAME] SAN [PERSON_NAME] [PERSON_NAME]" at bounding box center [651, 319] width 249 height 11
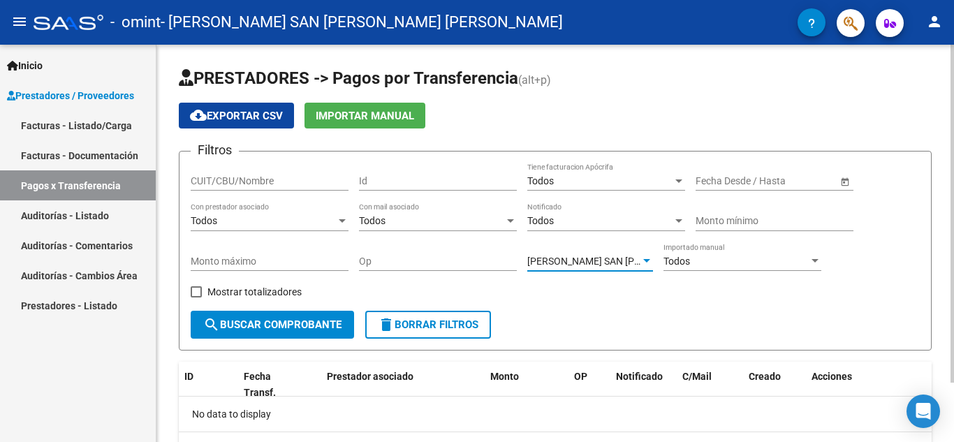
click at [689, 264] on div "Todos" at bounding box center [736, 262] width 145 height 12
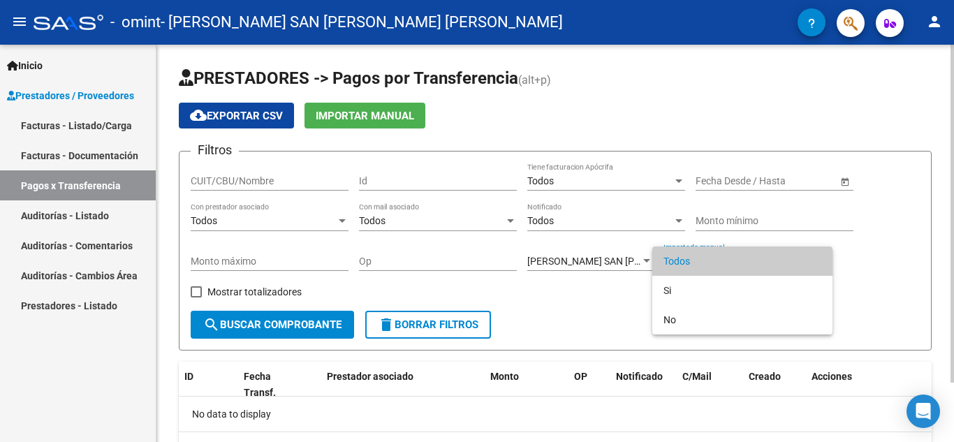
click at [689, 264] on span "Todos" at bounding box center [743, 261] width 158 height 29
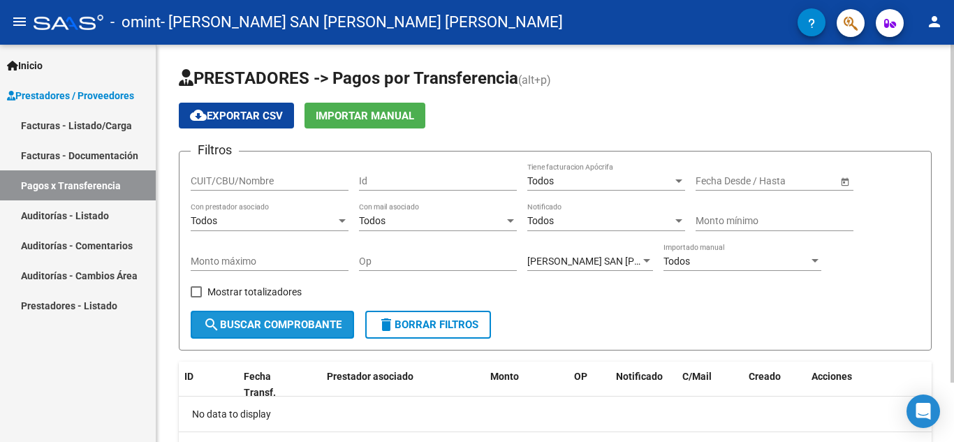
click at [274, 317] on button "search Buscar Comprobante" at bounding box center [272, 325] width 163 height 28
click at [689, 184] on div at bounding box center [952, 214] width 3 height 338
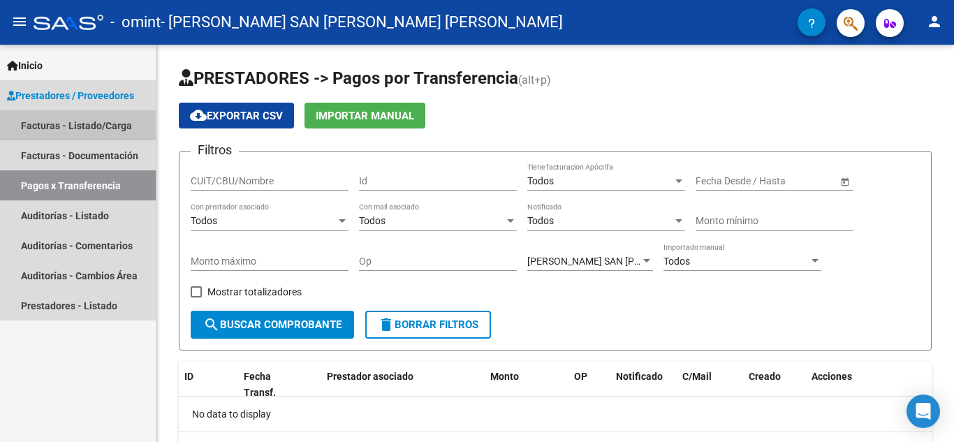
click at [102, 130] on link "Facturas - Listado/Carga" at bounding box center [78, 125] width 156 height 30
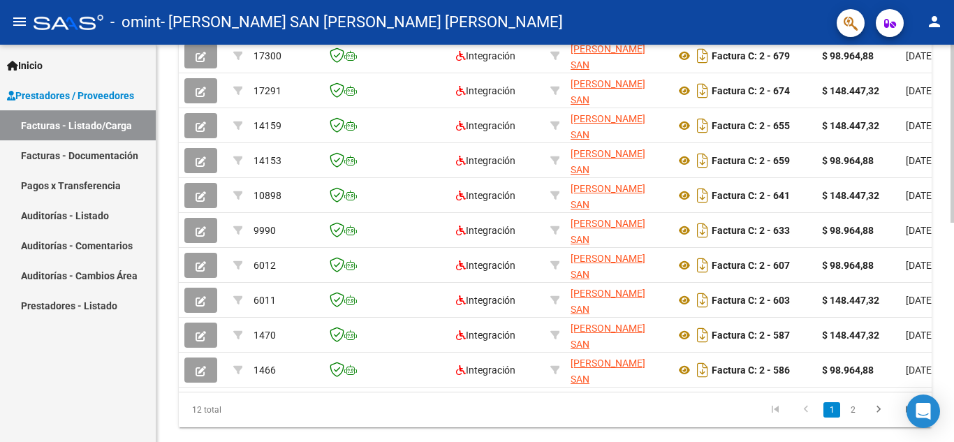
scroll to position [488, 0]
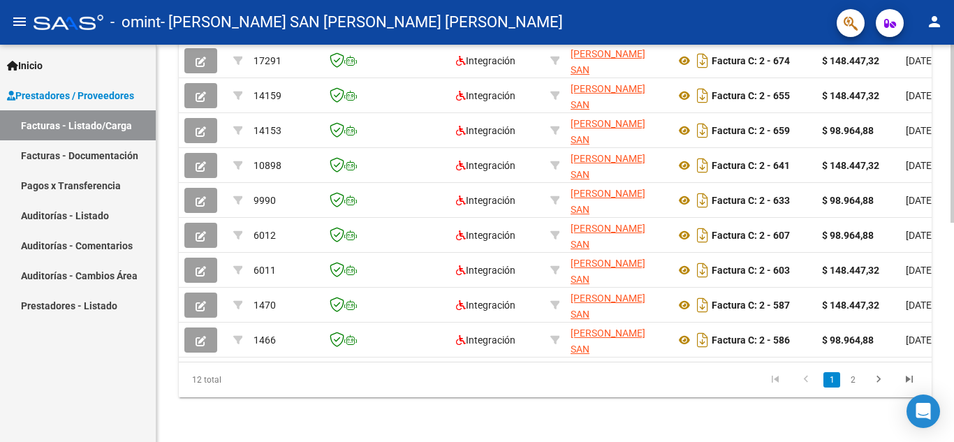
click at [689, 441] on html "menu - omint - [PERSON_NAME] SAN [PERSON_NAME] [PERSON_NAME] person Inicio Inst…" at bounding box center [477, 221] width 954 height 442
click at [106, 155] on link "Facturas - Documentación" at bounding box center [78, 155] width 156 height 30
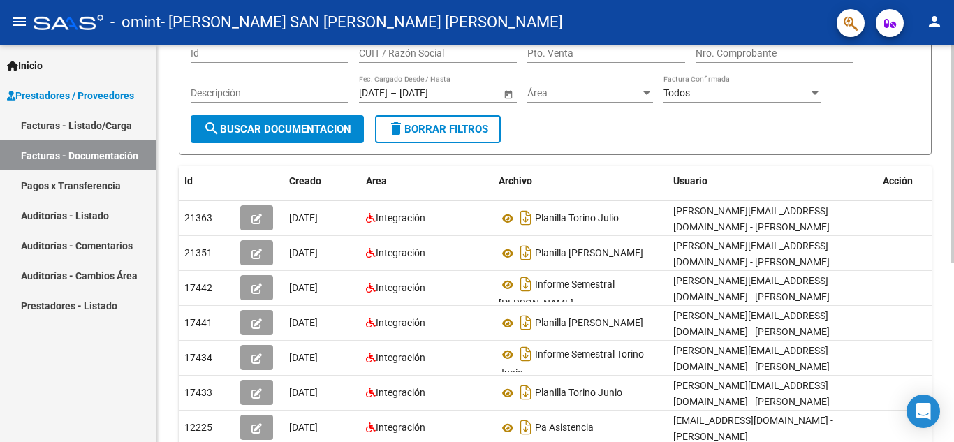
scroll to position [122, 0]
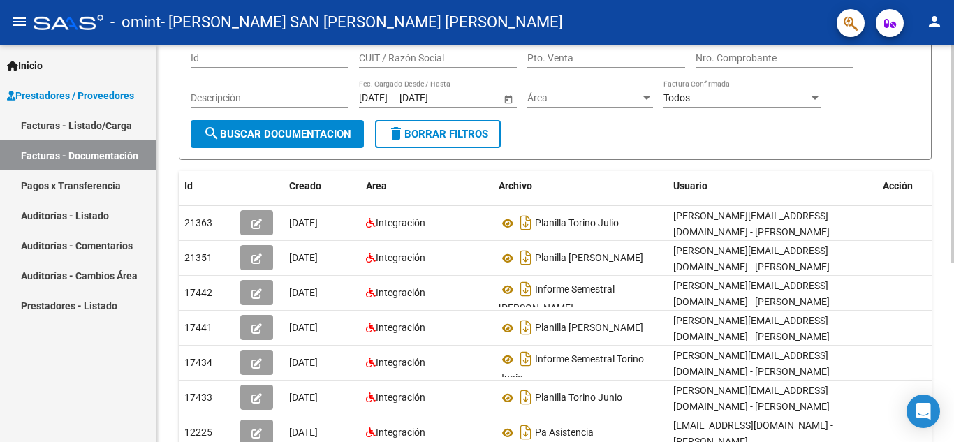
click at [689, 191] on div at bounding box center [952, 222] width 3 height 218
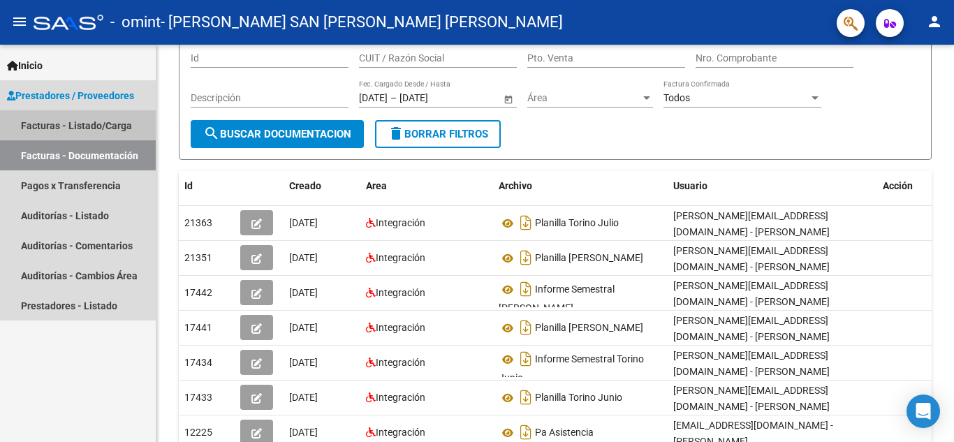
click at [117, 122] on link "Facturas - Listado/Carga" at bounding box center [78, 125] width 156 height 30
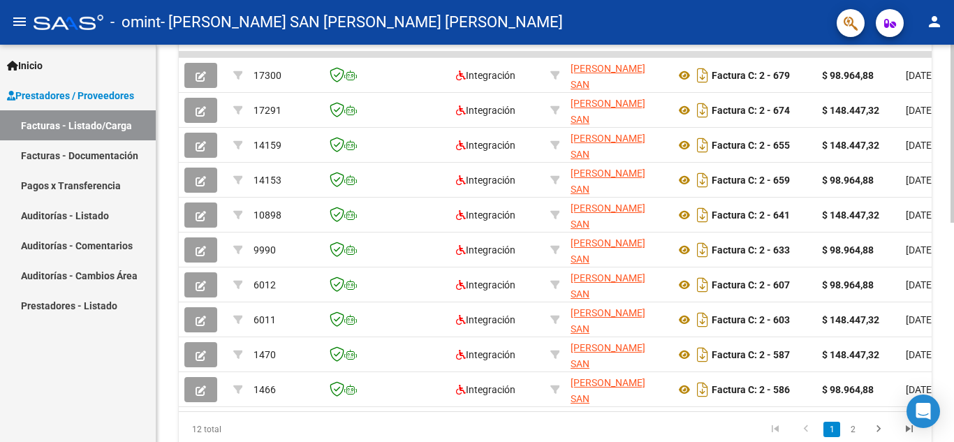
scroll to position [421, 0]
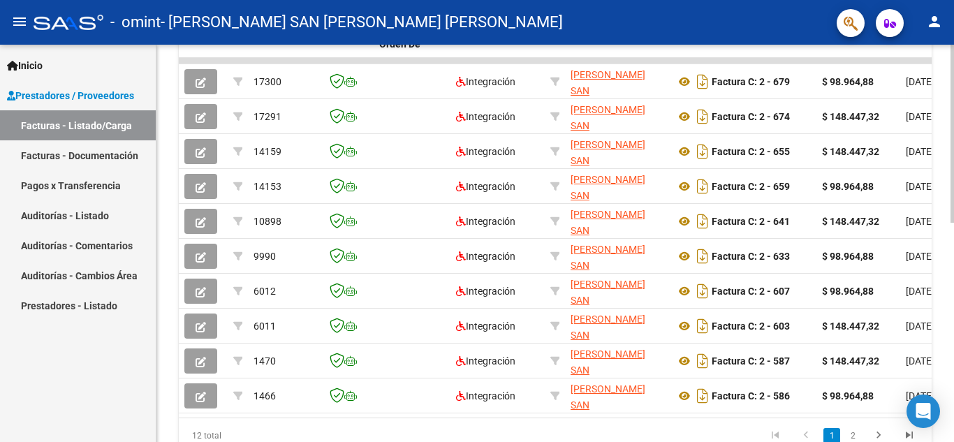
click at [689, 328] on div at bounding box center [952, 327] width 3 height 178
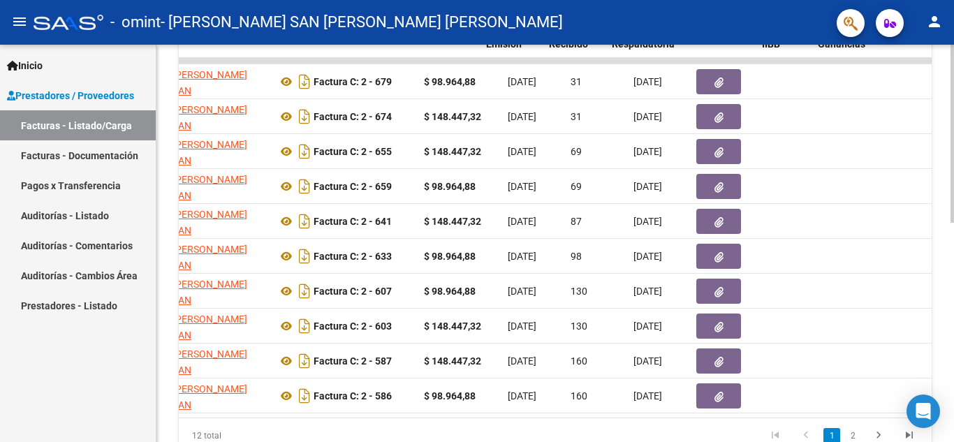
scroll to position [0, 500]
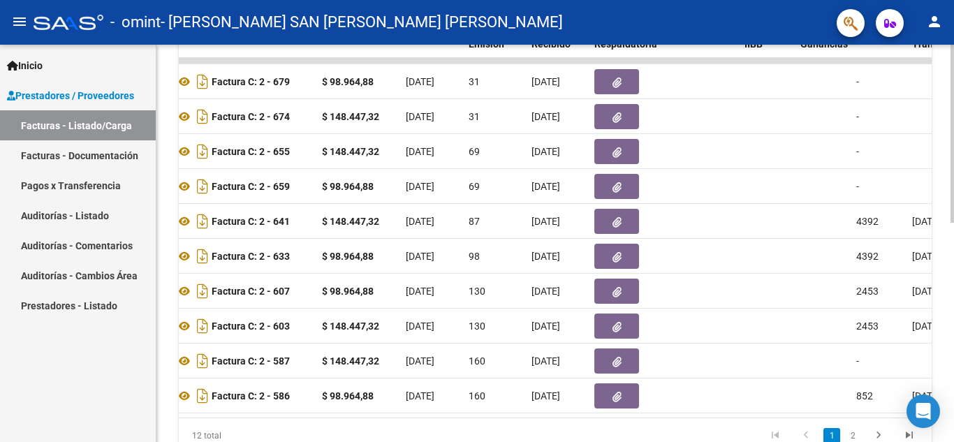
drag, startPoint x: 950, startPoint y: 314, endPoint x: 953, endPoint y: 291, distance: 24.0
click at [689, 291] on div "Video tutorial PRESTADORES -> Listado de CPBTs Emitidos por Prestadores / Prove…" at bounding box center [556, 61] width 801 height 874
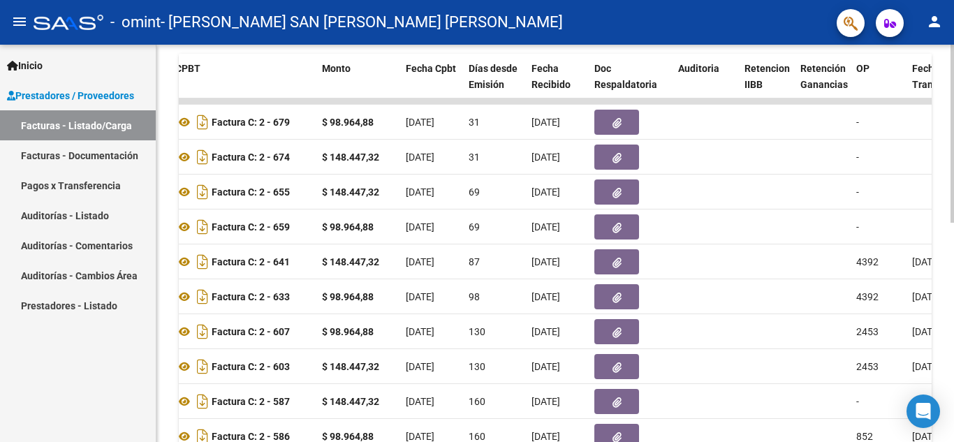
scroll to position [382, 0]
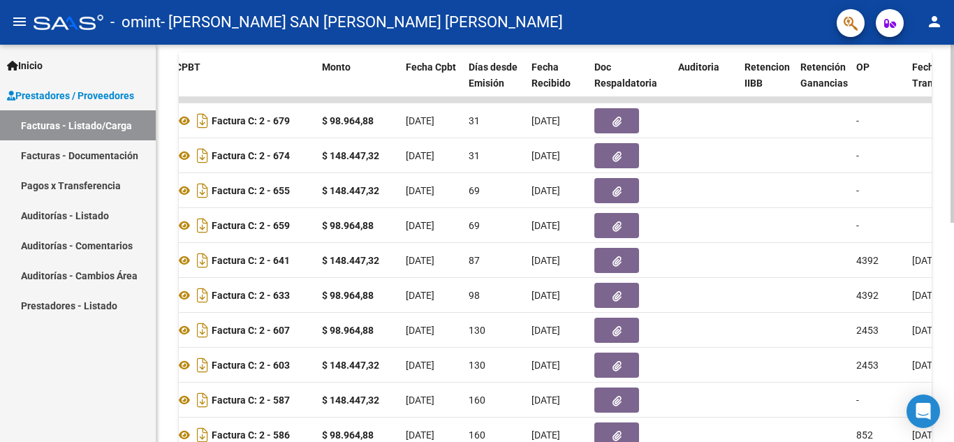
click at [689, 274] on div at bounding box center [952, 309] width 3 height 178
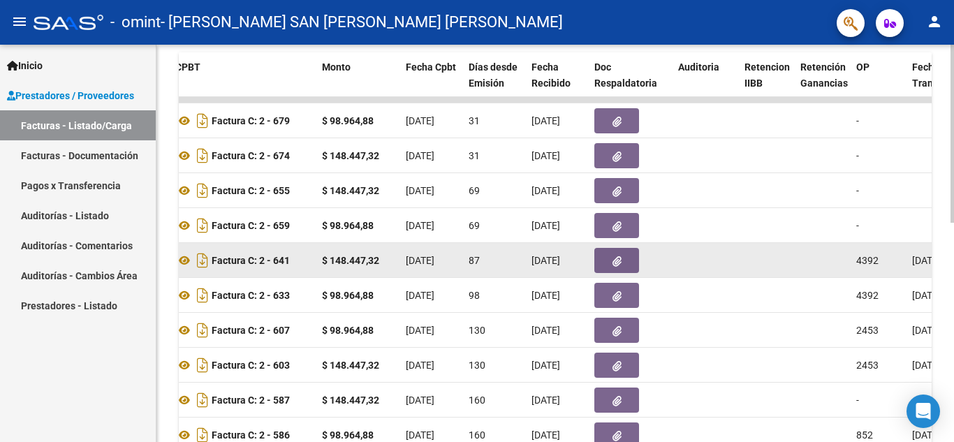
click at [689, 274] on datatable-body-cell at bounding box center [767, 260] width 56 height 34
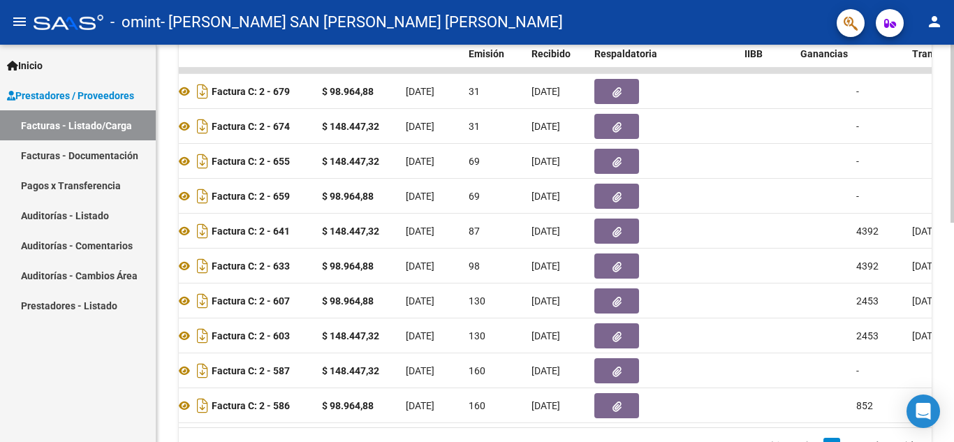
scroll to position [415, 0]
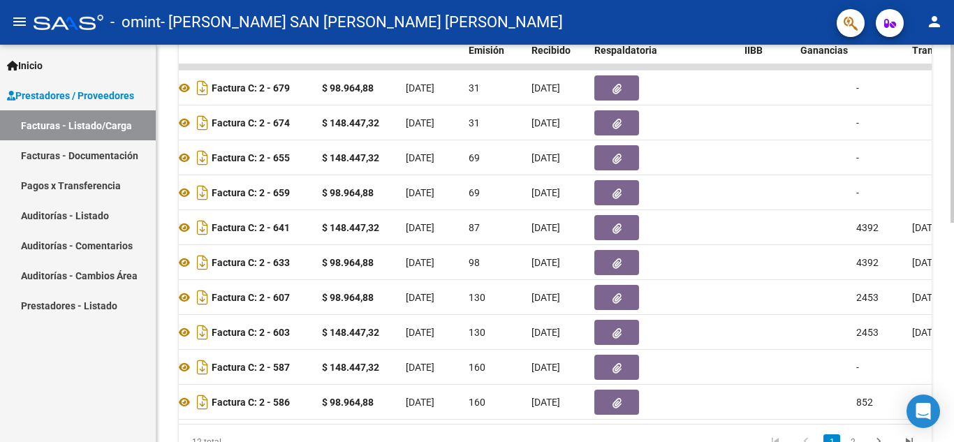
click at [689, 293] on div at bounding box center [952, 324] width 3 height 178
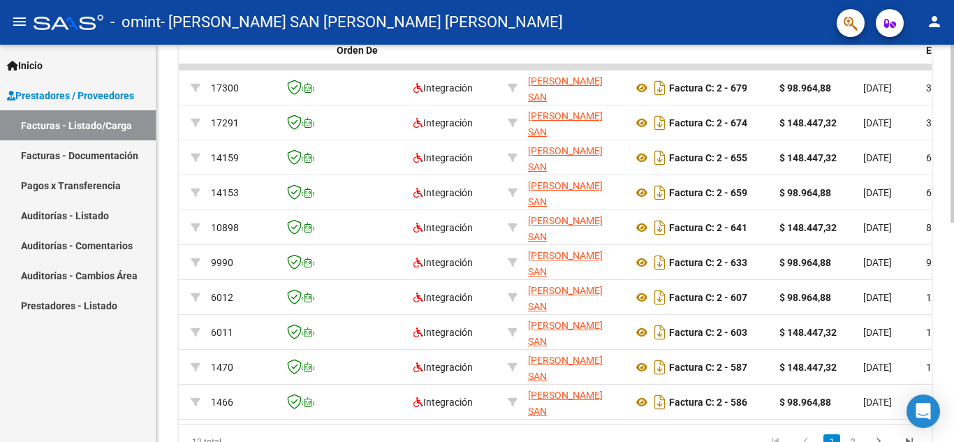
scroll to position [0, 0]
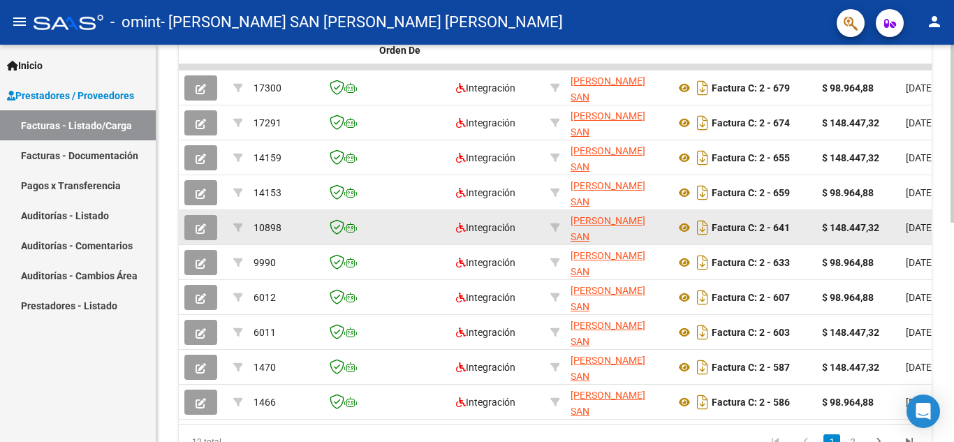
click at [205, 230] on icon "button" at bounding box center [201, 228] width 10 height 10
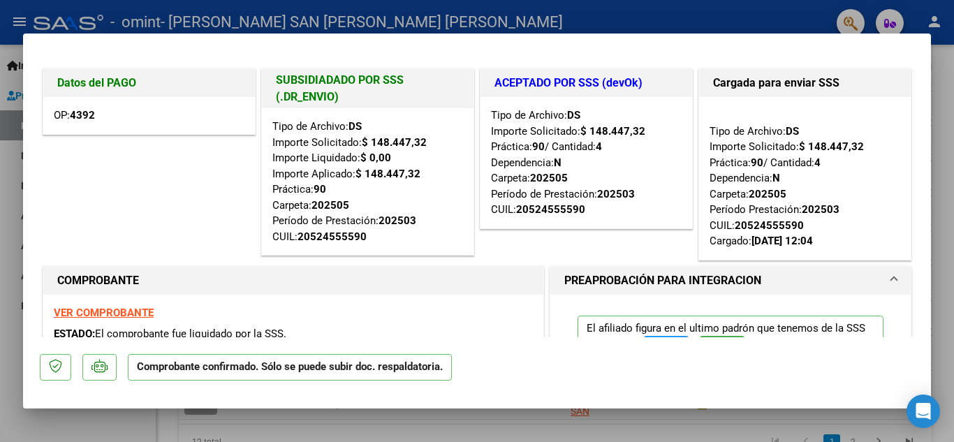
click at [689, 119] on div at bounding box center [477, 221] width 954 height 442
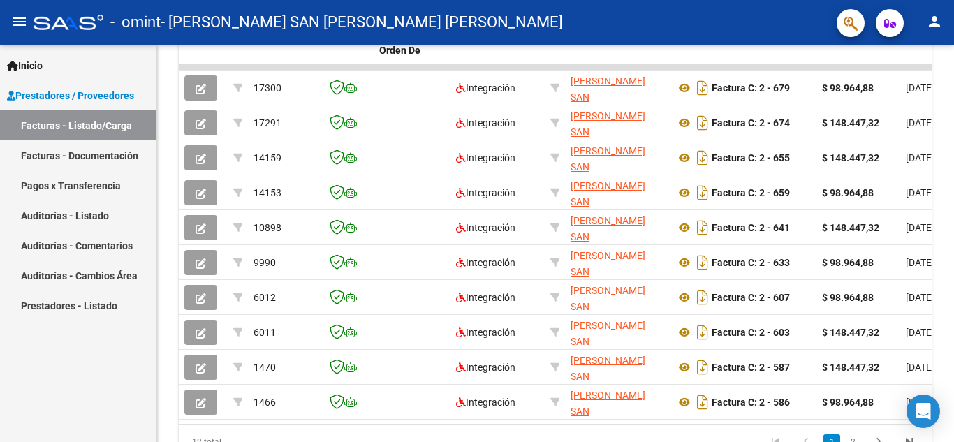
click at [689, 119] on div "Video tutorial PRESTADORES -> Listado de CPBTs Emitidos por Prestadores / Prove…" at bounding box center [555, 67] width 798 height 874
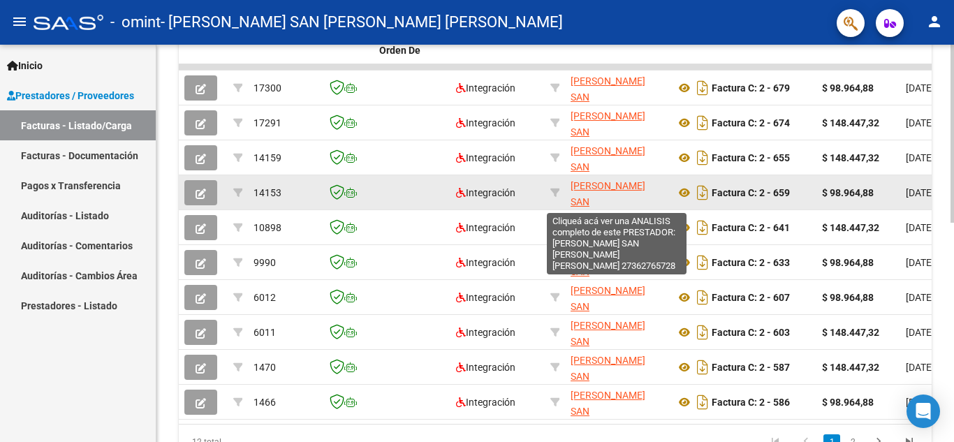
click at [588, 198] on span "[PERSON_NAME] SAN [PERSON_NAME] [PERSON_NAME]" at bounding box center [608, 209] width 75 height 59
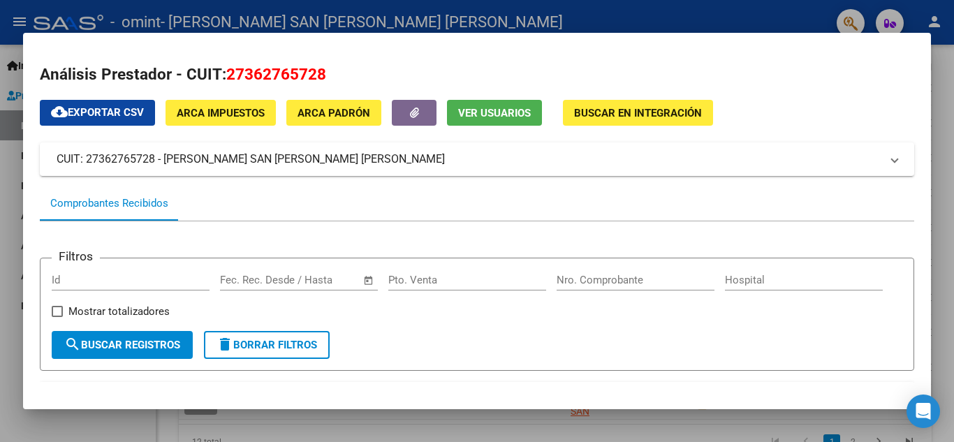
click at [689, 51] on div at bounding box center [477, 221] width 954 height 442
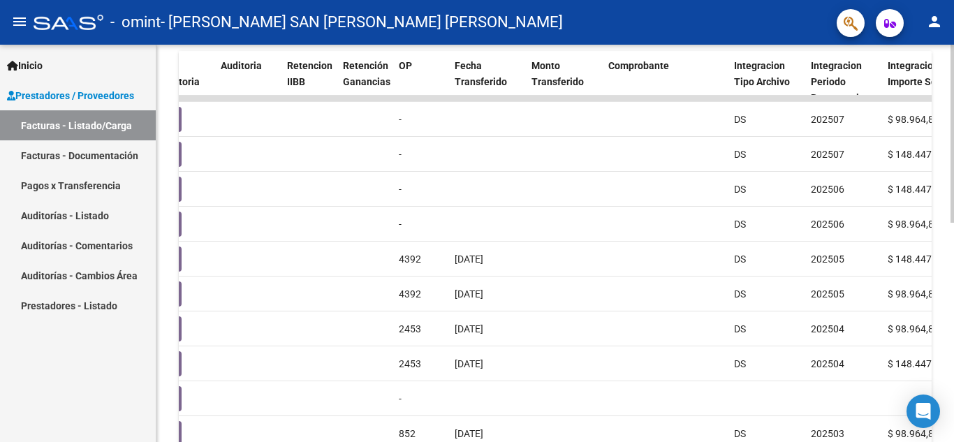
scroll to position [382, 0]
click at [689, 288] on div at bounding box center [952, 309] width 3 height 178
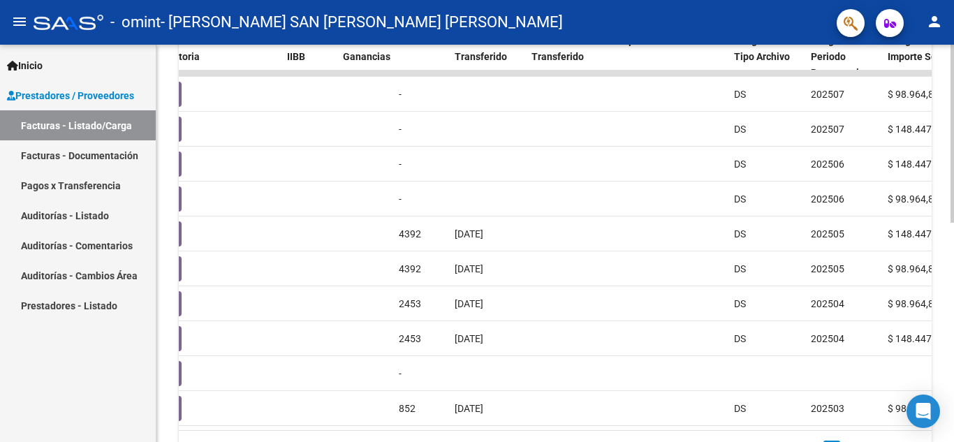
scroll to position [410, 0]
click at [689, 268] on div at bounding box center [952, 322] width 3 height 178
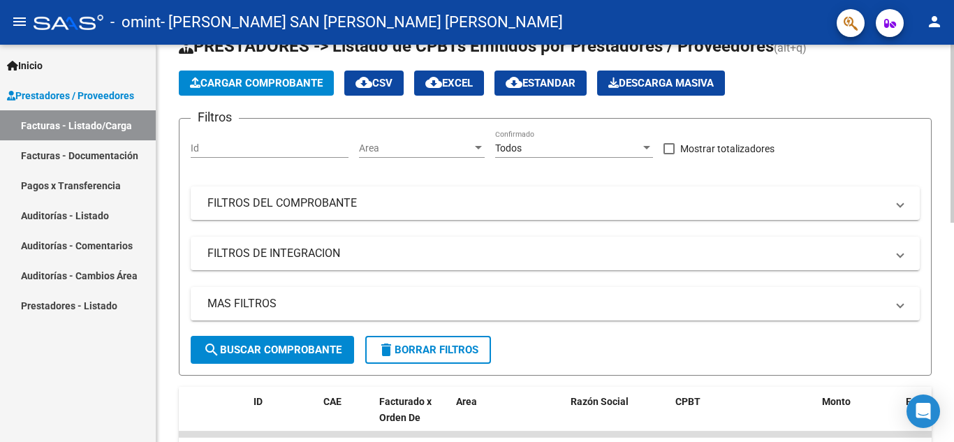
scroll to position [38, 0]
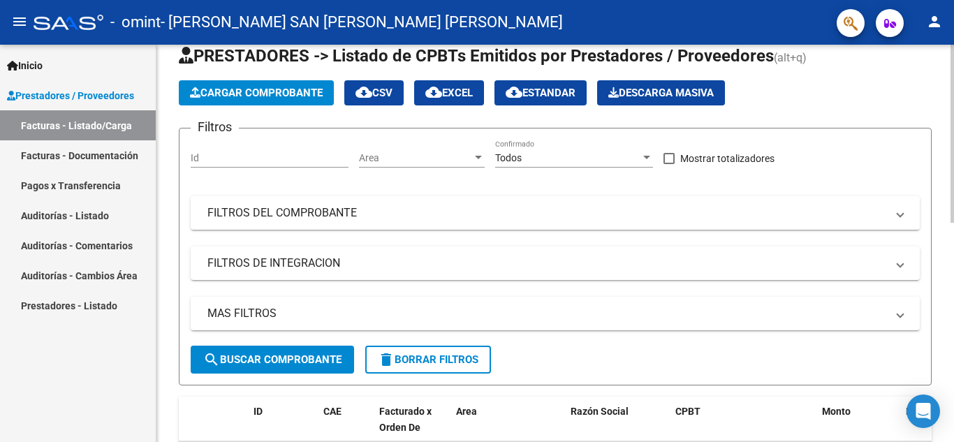
click at [689, 145] on div at bounding box center [952, 151] width 3 height 178
click at [246, 363] on span "search Buscar Comprobante" at bounding box center [272, 359] width 138 height 13
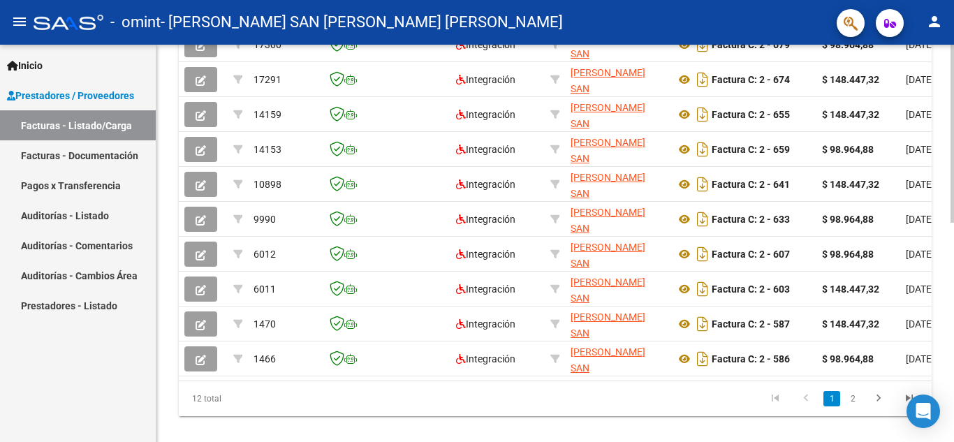
scroll to position [488, 0]
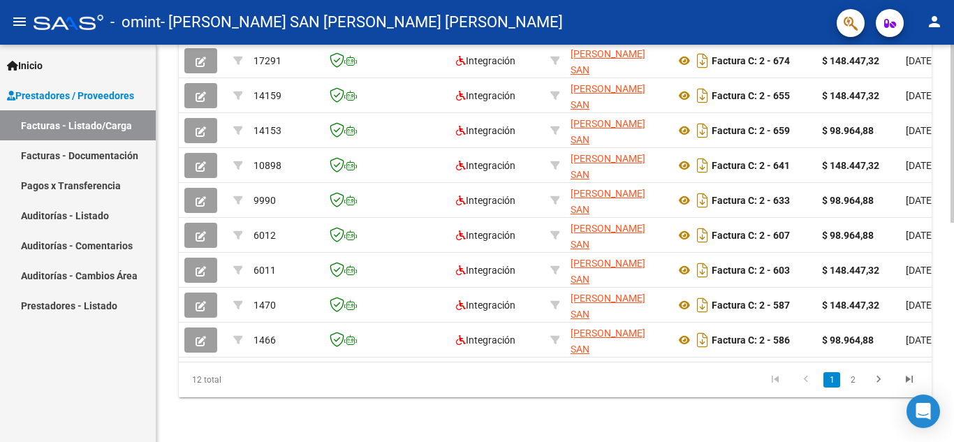
click at [689, 365] on div at bounding box center [952, 353] width 3 height 178
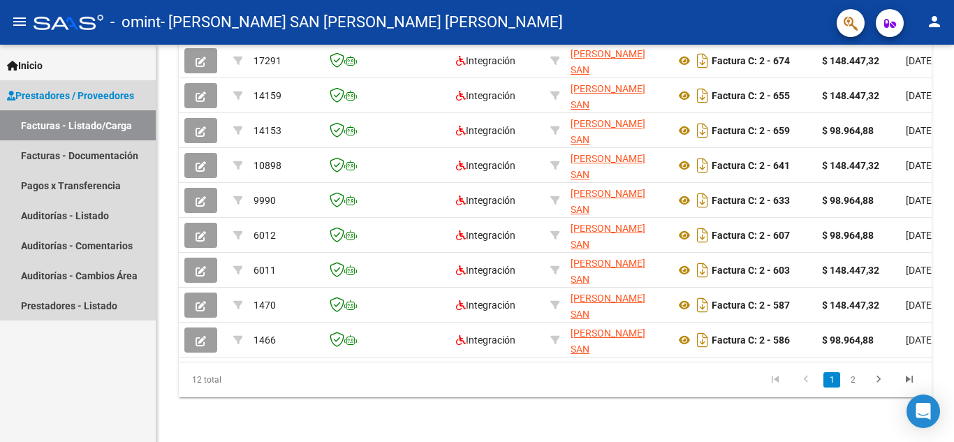
click at [80, 86] on link "Prestadores / Proveedores" at bounding box center [78, 95] width 156 height 30
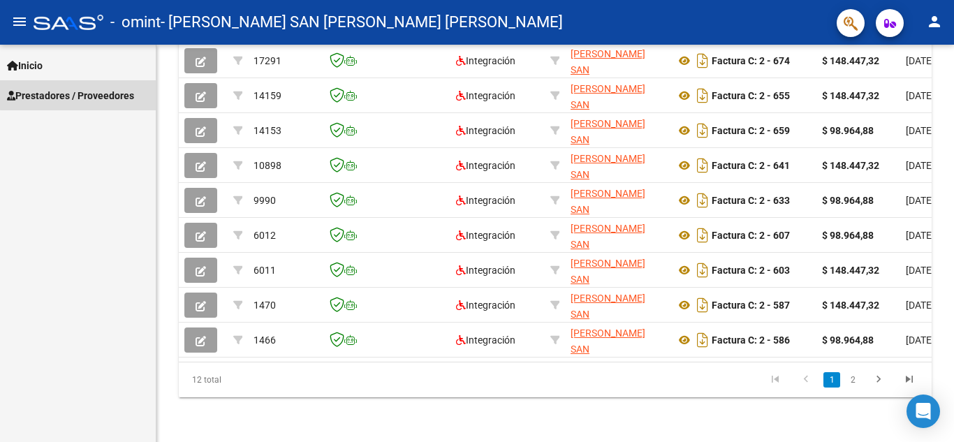
click at [80, 86] on link "Prestadores / Proveedores" at bounding box center [78, 95] width 156 height 30
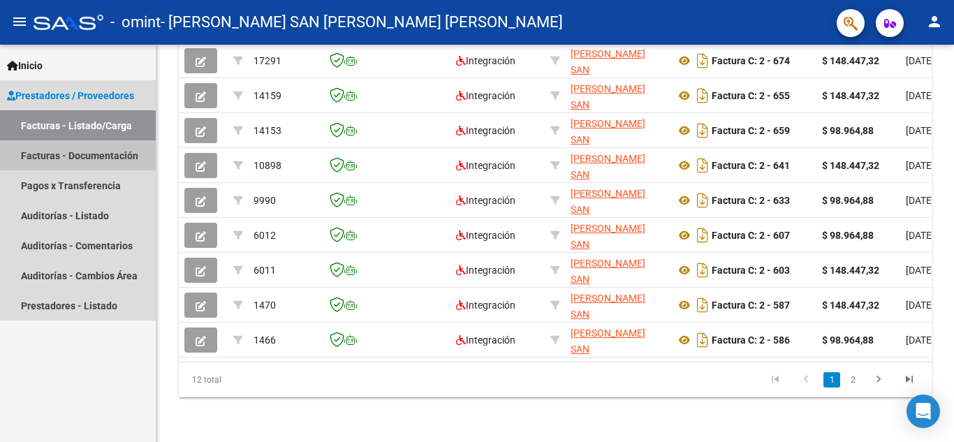
click at [75, 161] on link "Facturas - Documentación" at bounding box center [78, 155] width 156 height 30
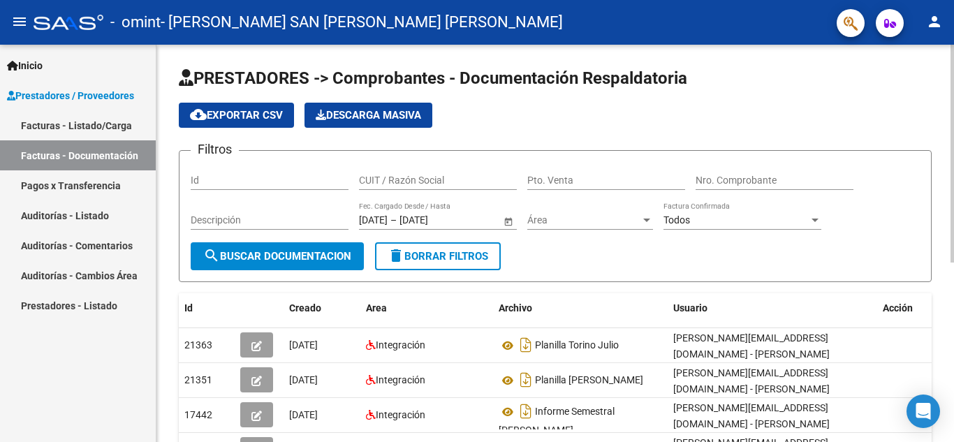
click at [689, 211] on div "Todos Factura Confirmada" at bounding box center [743, 216] width 158 height 28
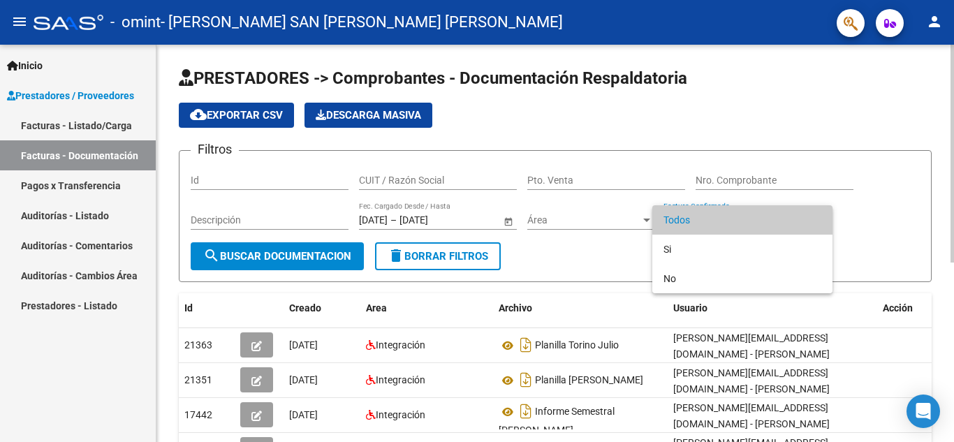
click at [689, 211] on span "Todos" at bounding box center [743, 219] width 158 height 29
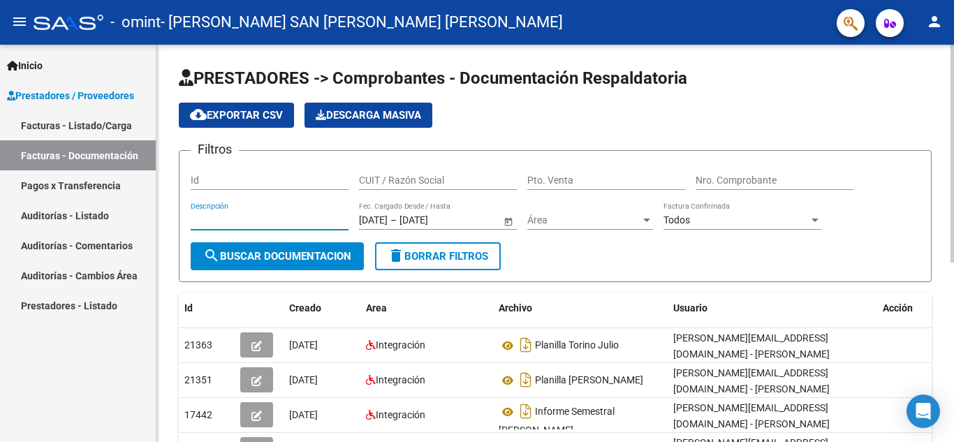
click at [294, 224] on input "Descripción" at bounding box center [270, 220] width 158 height 12
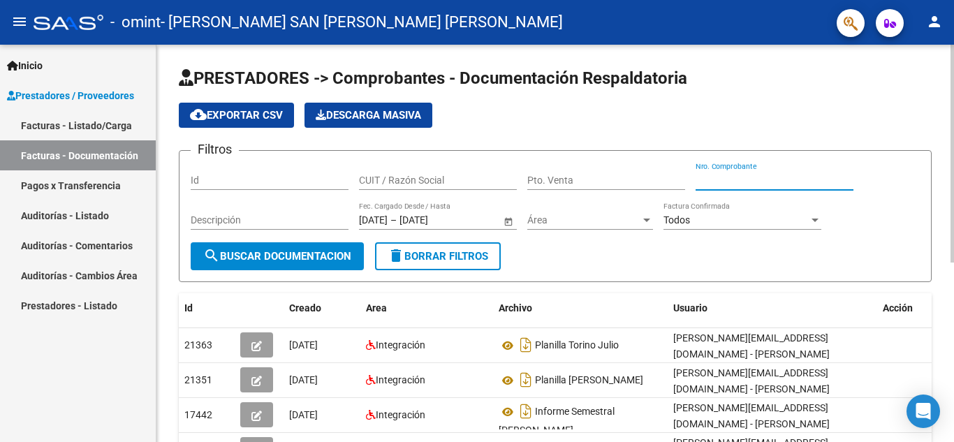
click at [689, 177] on input "Nro. Comprobante" at bounding box center [775, 181] width 158 height 12
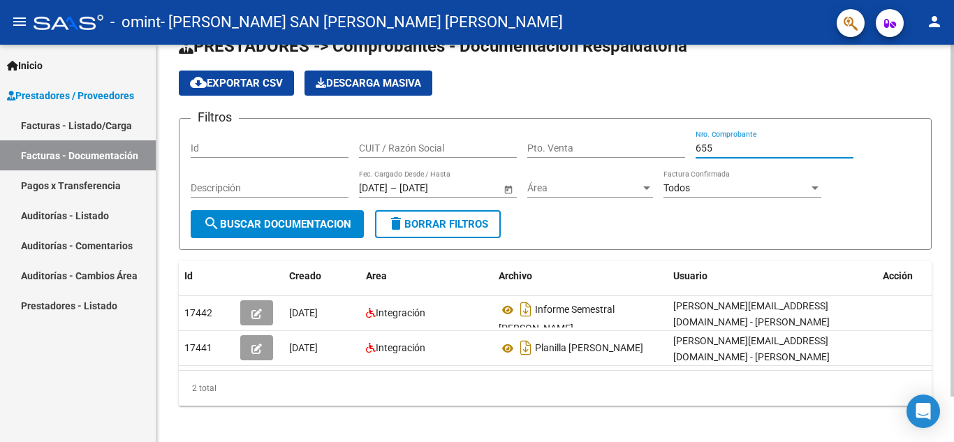
scroll to position [37, 0]
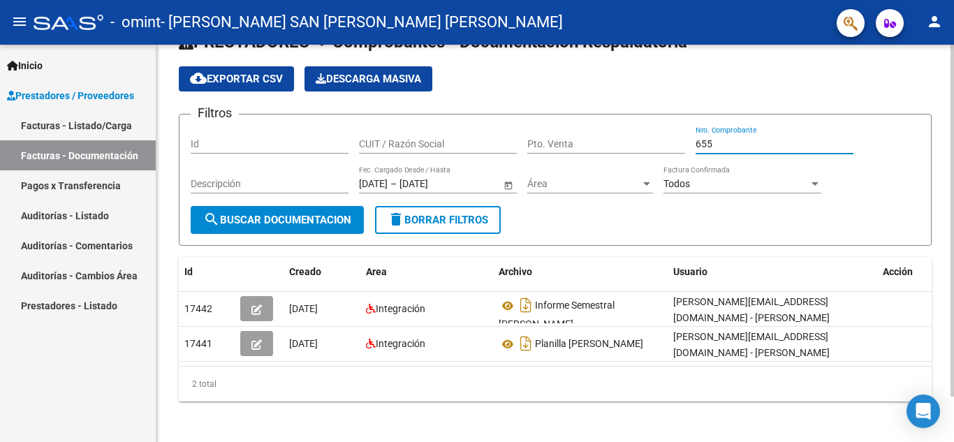
click at [689, 227] on div at bounding box center [952, 262] width 3 height 352
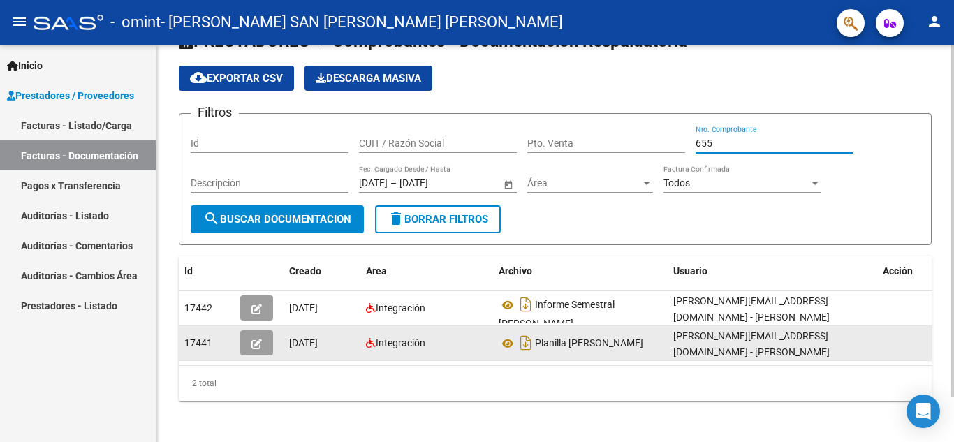
type input "655"
click at [258, 339] on icon "button" at bounding box center [256, 344] width 10 height 10
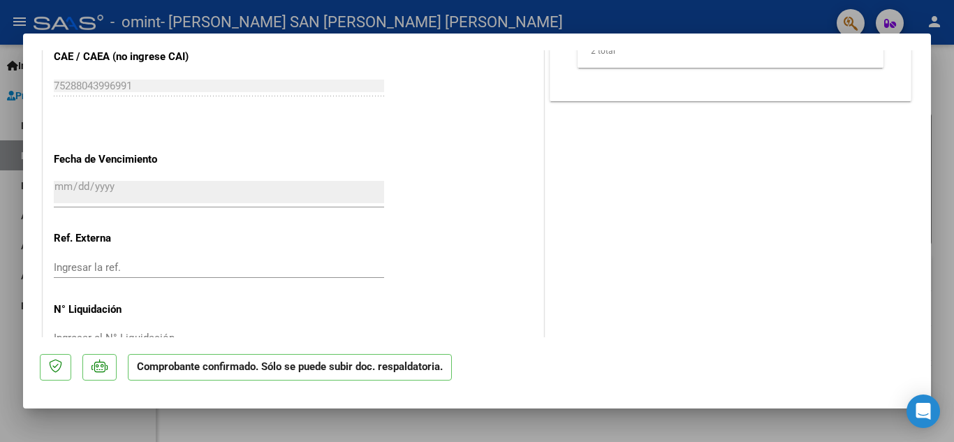
scroll to position [1022, 0]
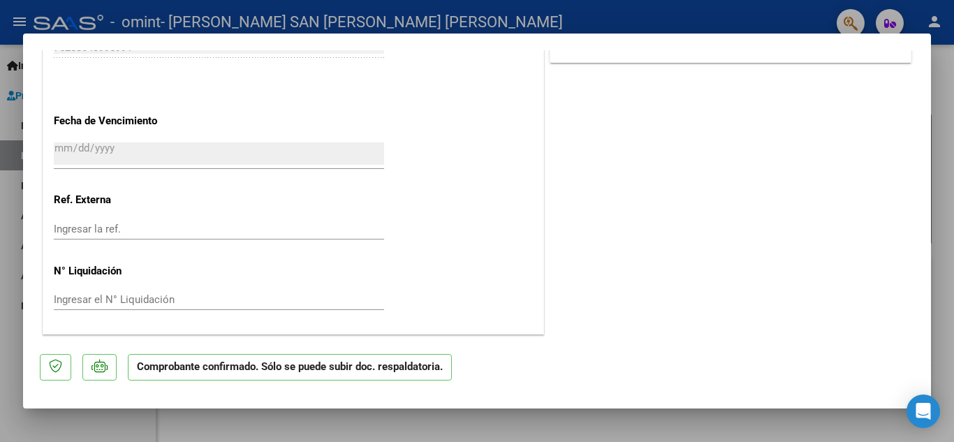
click at [689, 89] on div at bounding box center [477, 221] width 954 height 442
type input "$ 0,00"
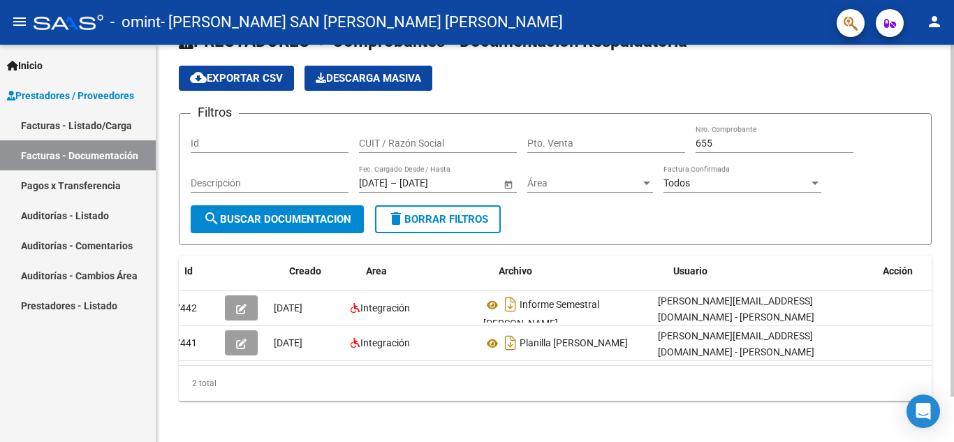
scroll to position [0, 0]
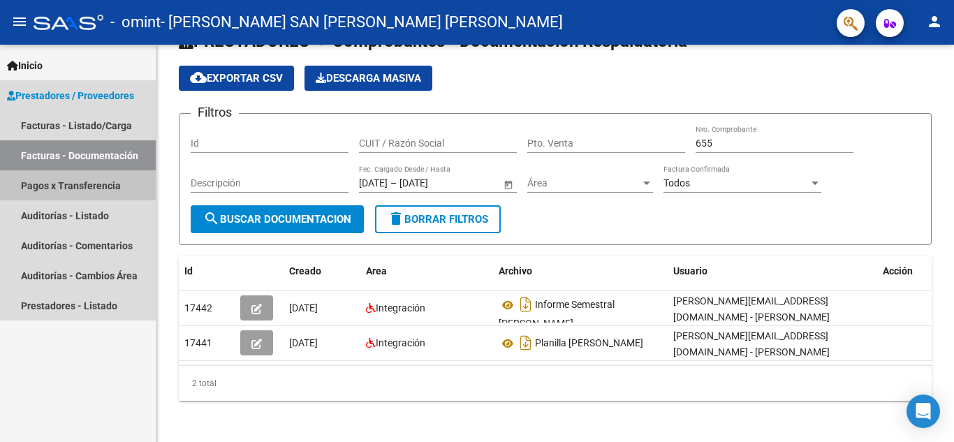
click at [88, 179] on link "Pagos x Transferencia" at bounding box center [78, 185] width 156 height 30
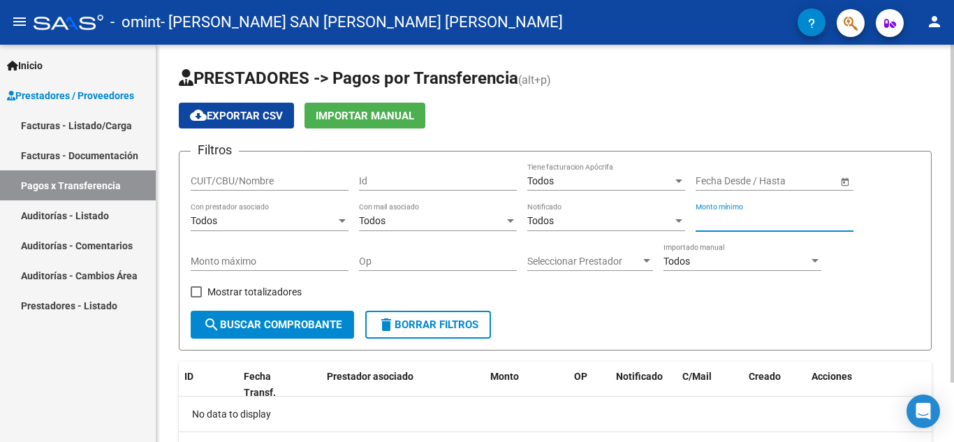
click at [689, 219] on input "Monto mínimo" at bounding box center [775, 221] width 158 height 12
type input "148447"
type input "3"
type input "148447"
type input "3"
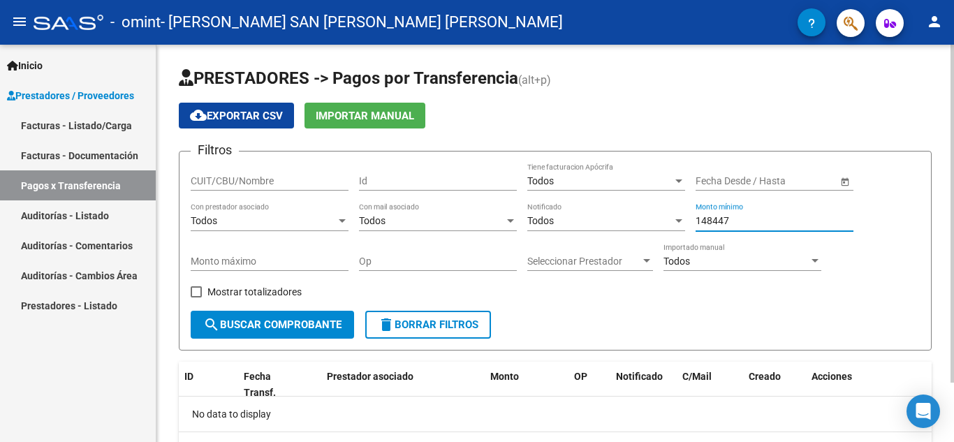
type input "148447"
click at [270, 328] on span "search Buscar Comprobante" at bounding box center [272, 324] width 138 height 13
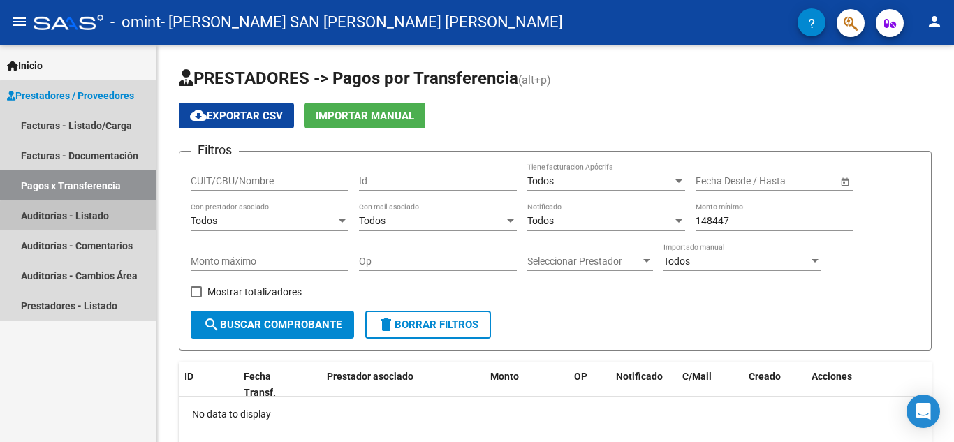
click at [92, 217] on link "Auditorías - Listado" at bounding box center [78, 215] width 156 height 30
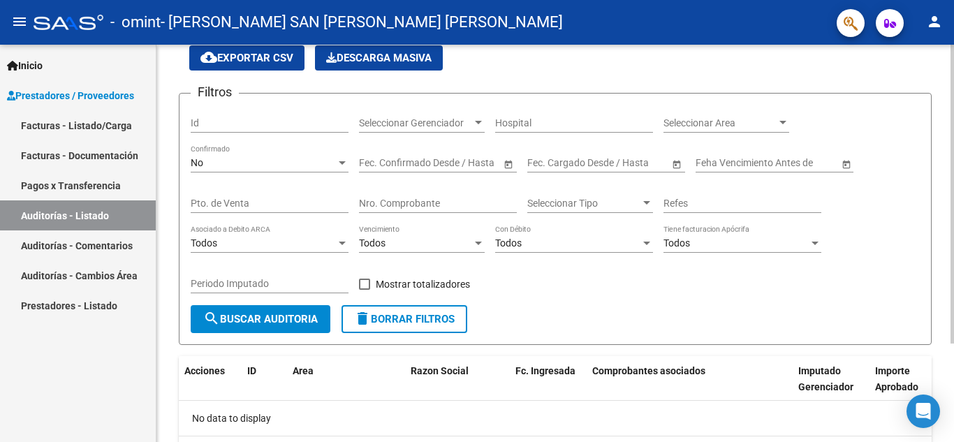
scroll to position [131, 0]
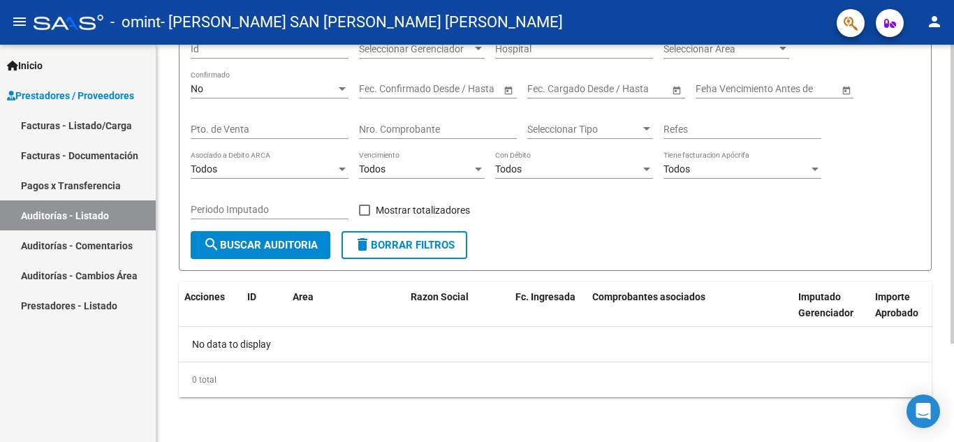
click at [689, 282] on div "PRESTADORES -> Auditoría de Comprobantes / Prestaciones cloud_download Exportar…" at bounding box center [556, 177] width 801 height 529
click at [92, 253] on link "Auditorías - Comentarios" at bounding box center [78, 245] width 156 height 30
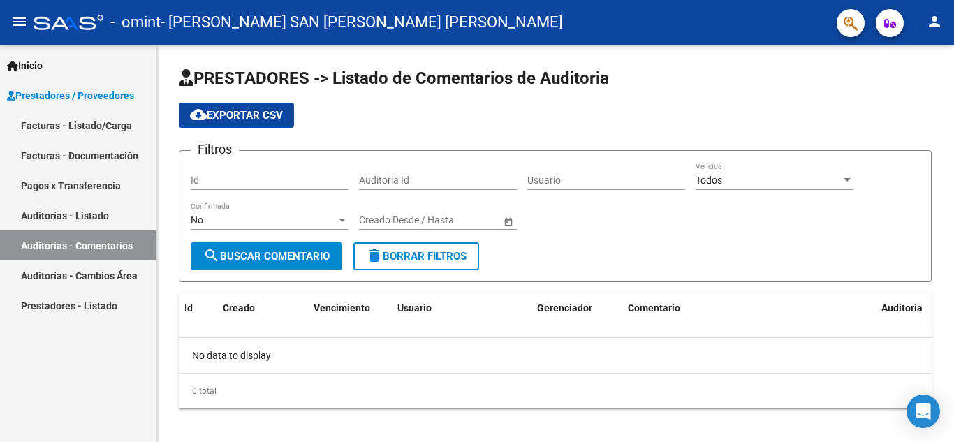
click at [89, 272] on link "Auditorías - Cambios Área" at bounding box center [78, 276] width 156 height 30
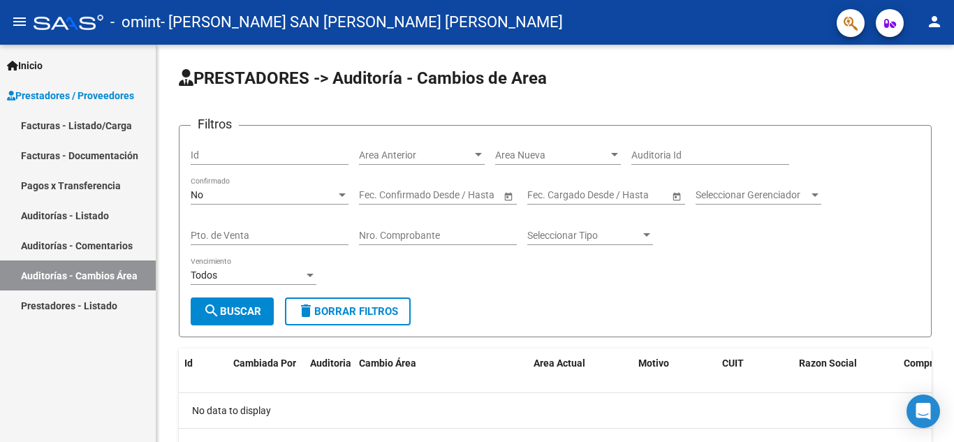
click at [85, 311] on link "Prestadores - Listado" at bounding box center [78, 306] width 156 height 30
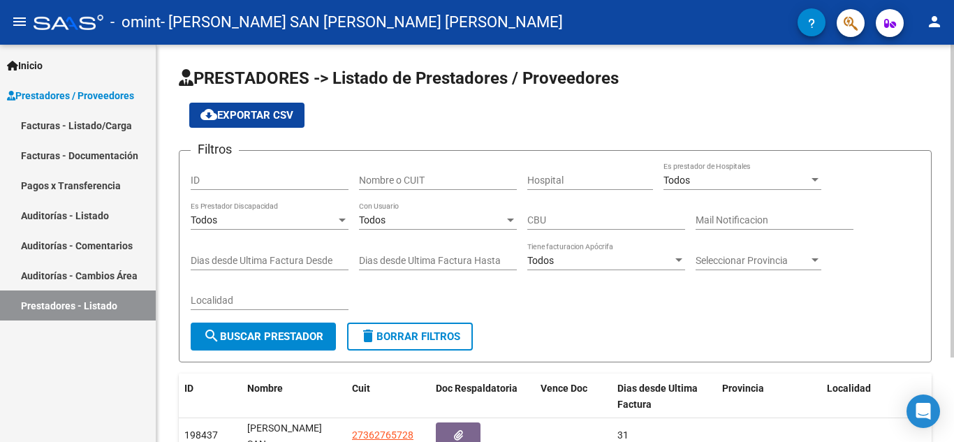
click at [689, 80] on div "PRESTADORES -> Listado de Prestadores / Proveedores cloud_download Exportar CSV…" at bounding box center [556, 291] width 801 height 493
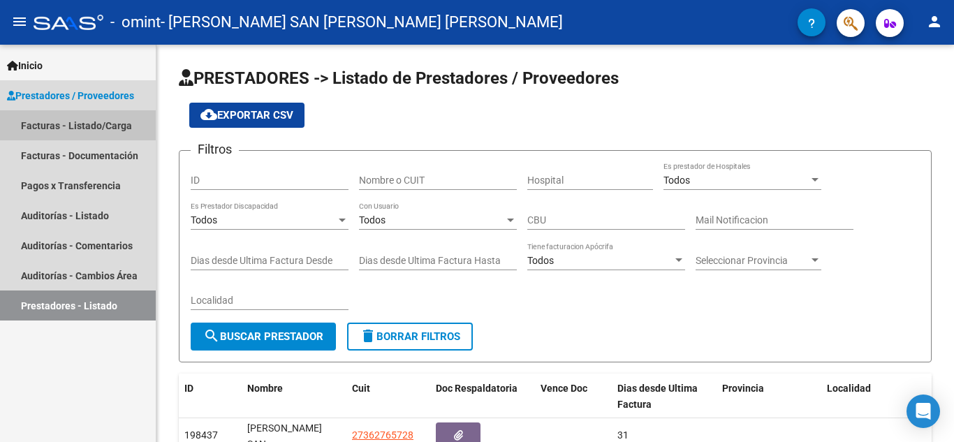
click at [57, 122] on link "Facturas - Listado/Carga" at bounding box center [78, 125] width 156 height 30
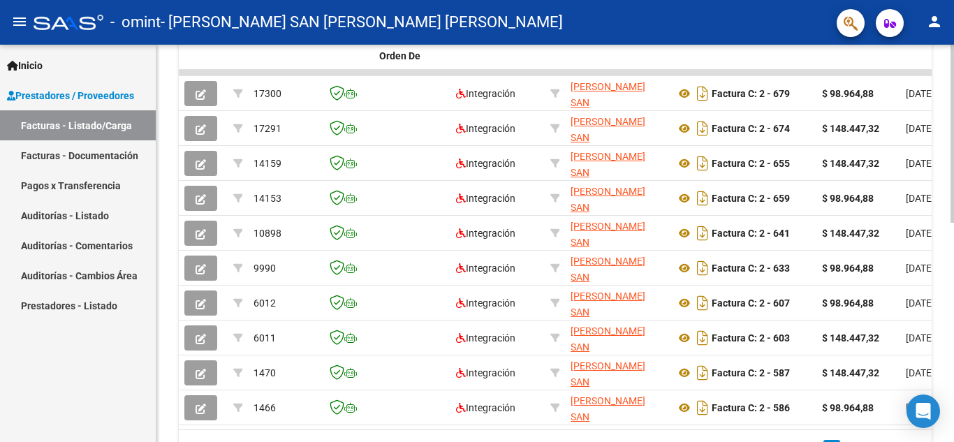
scroll to position [414, 0]
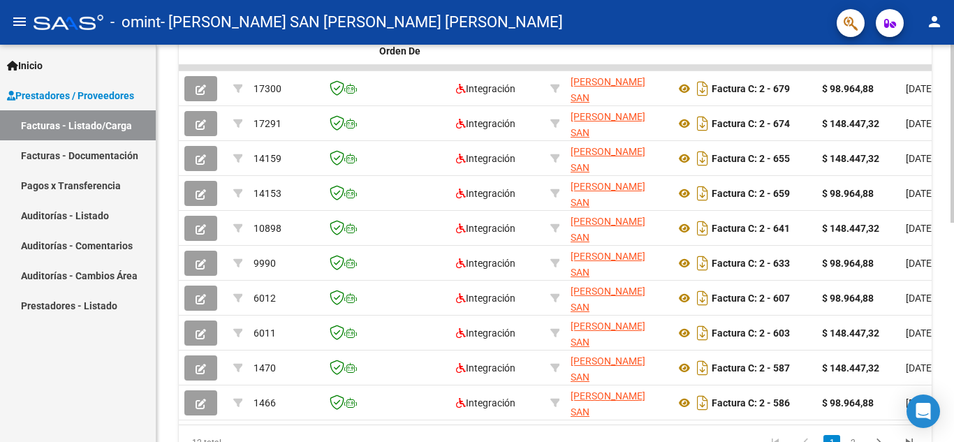
click at [689, 310] on div "Video tutorial PRESTADORES -> Listado de CPBTs Emitidos por Prestadores / Prove…" at bounding box center [556, 68] width 801 height 874
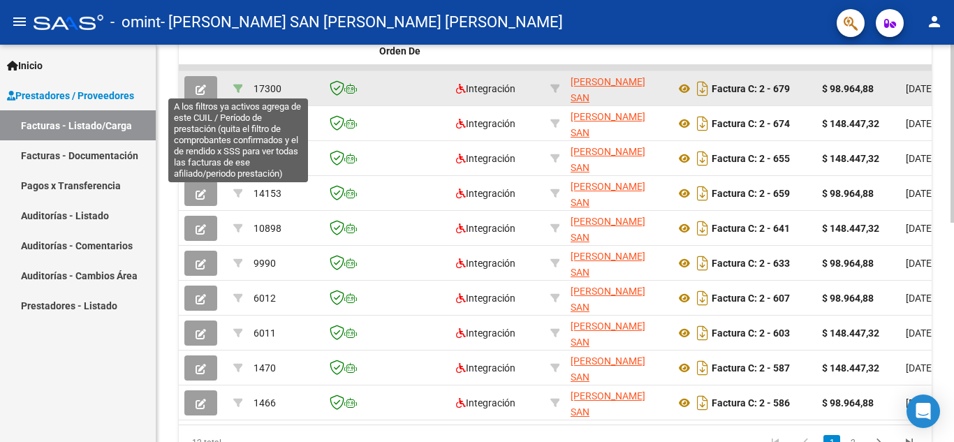
click at [237, 89] on icon at bounding box center [238, 89] width 10 height 10
type input "202507"
type input "20554826033"
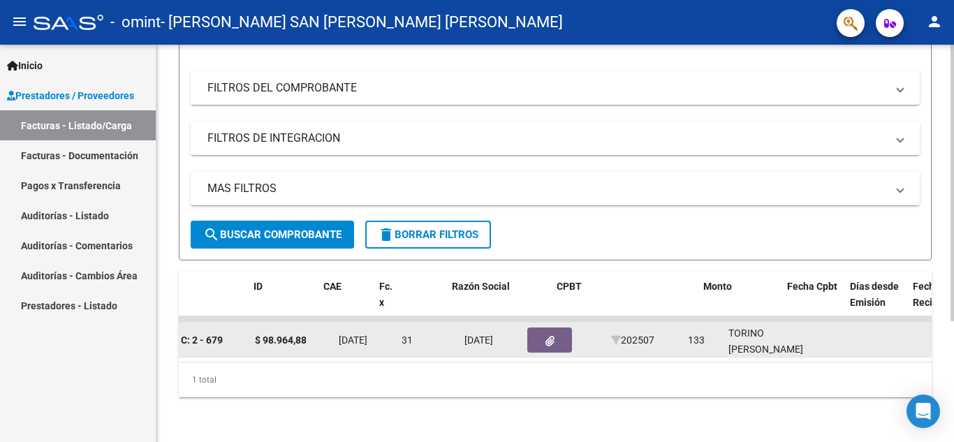
scroll to position [0, 0]
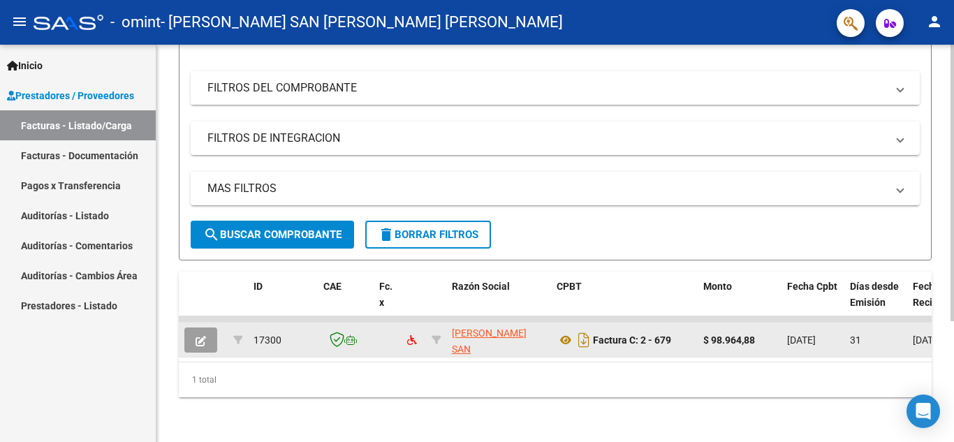
click at [268, 80] on mat-panel-title "FILTROS DEL COMPROBANTE" at bounding box center [546, 87] width 679 height 15
